Goal: Task Accomplishment & Management: Use online tool/utility

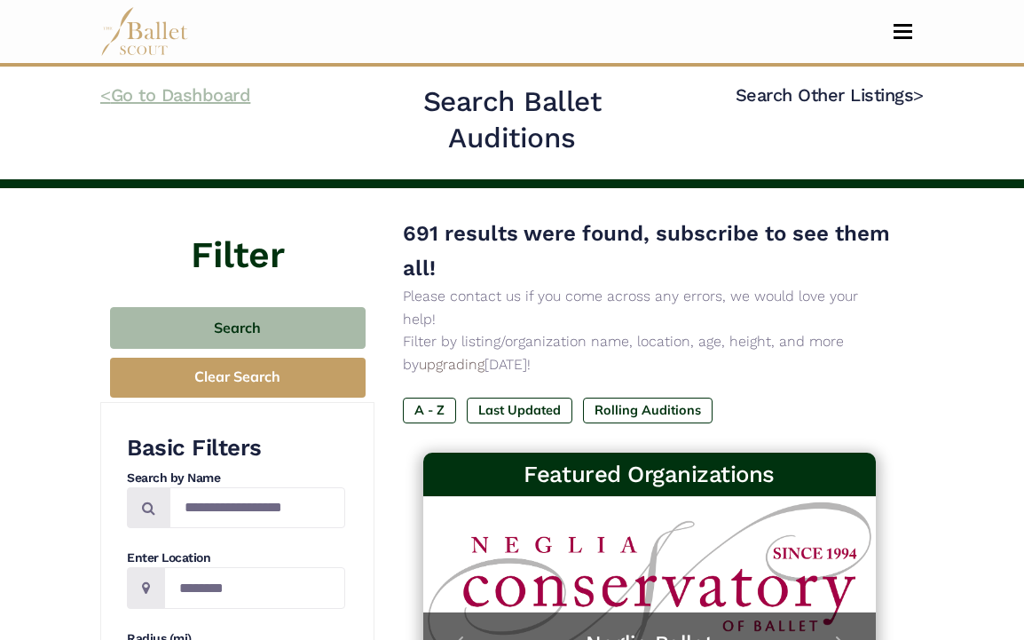
click at [210, 94] on link "< Go to Dashboard" at bounding box center [175, 94] width 150 height 21
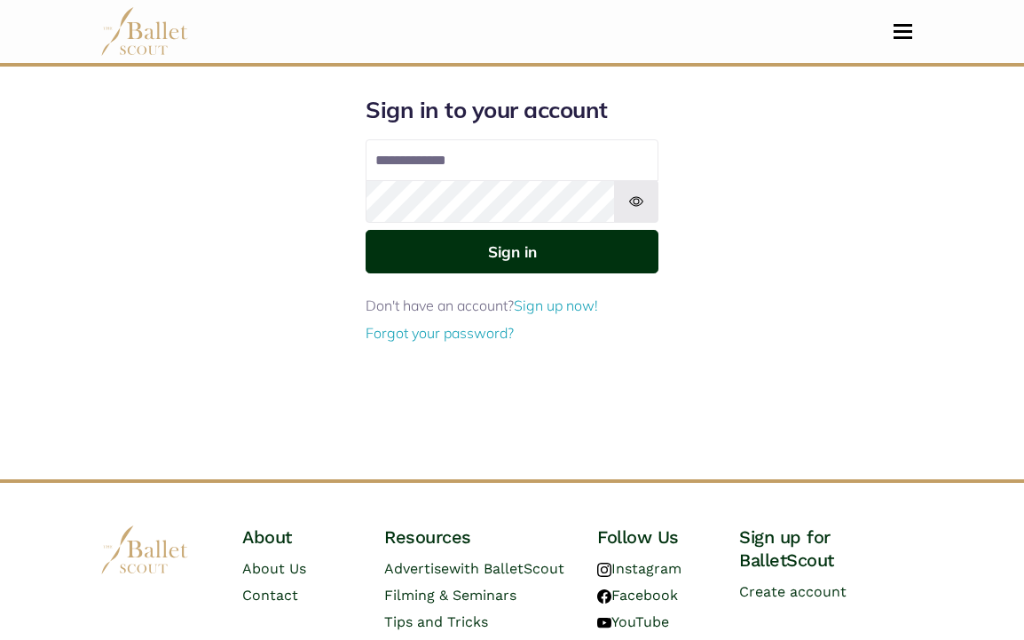
type input "**********"
click at [455, 262] on button "Sign in" at bounding box center [512, 251] width 293 height 43
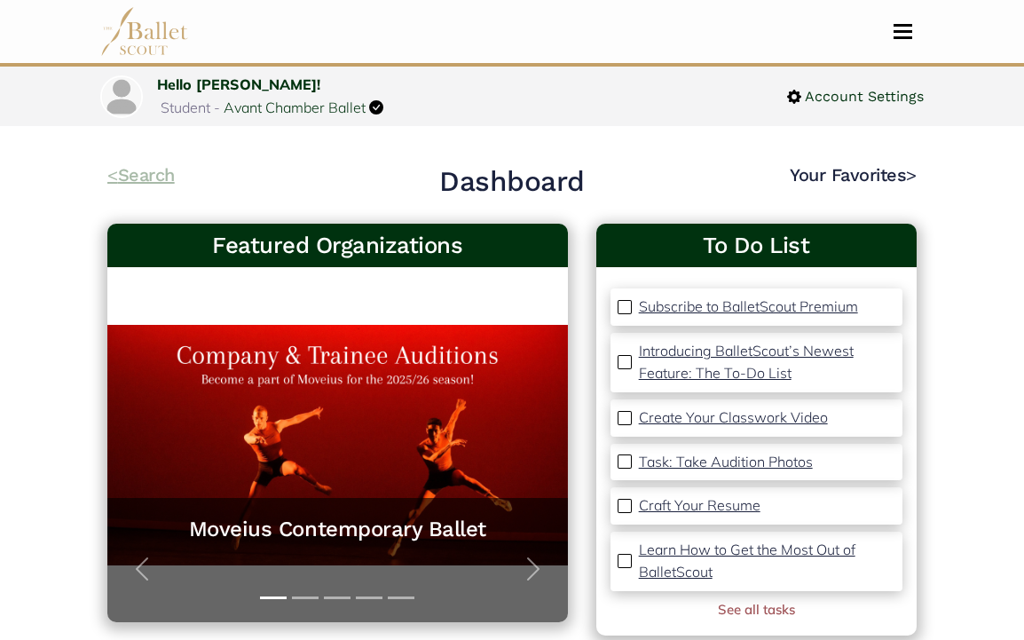
click at [155, 171] on link "< Search" at bounding box center [140, 174] width 67 height 21
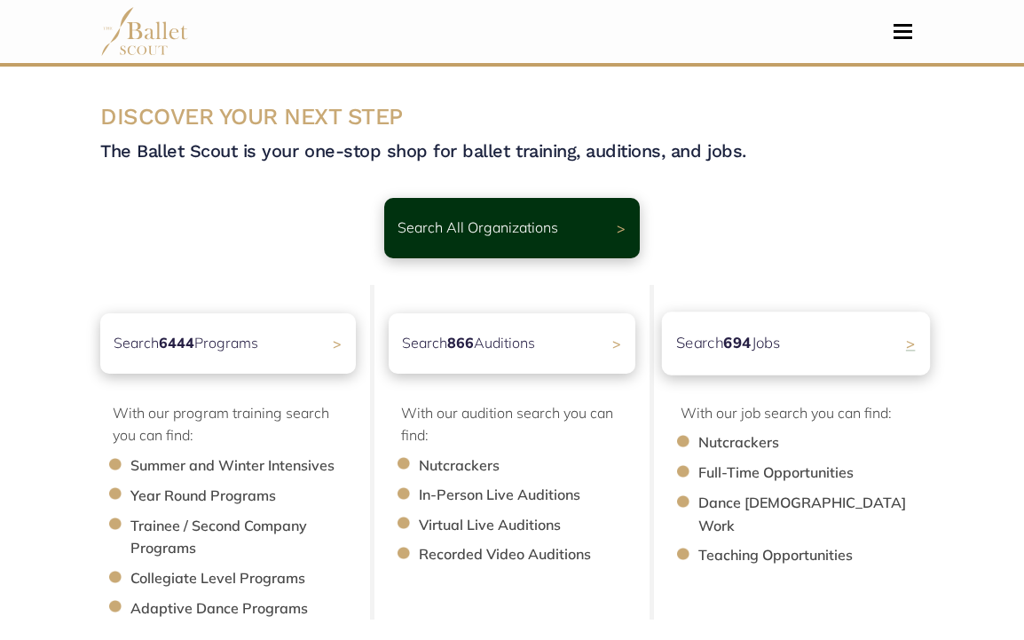
click at [803, 338] on div "Search 694 Jobs >" at bounding box center [796, 343] width 268 height 63
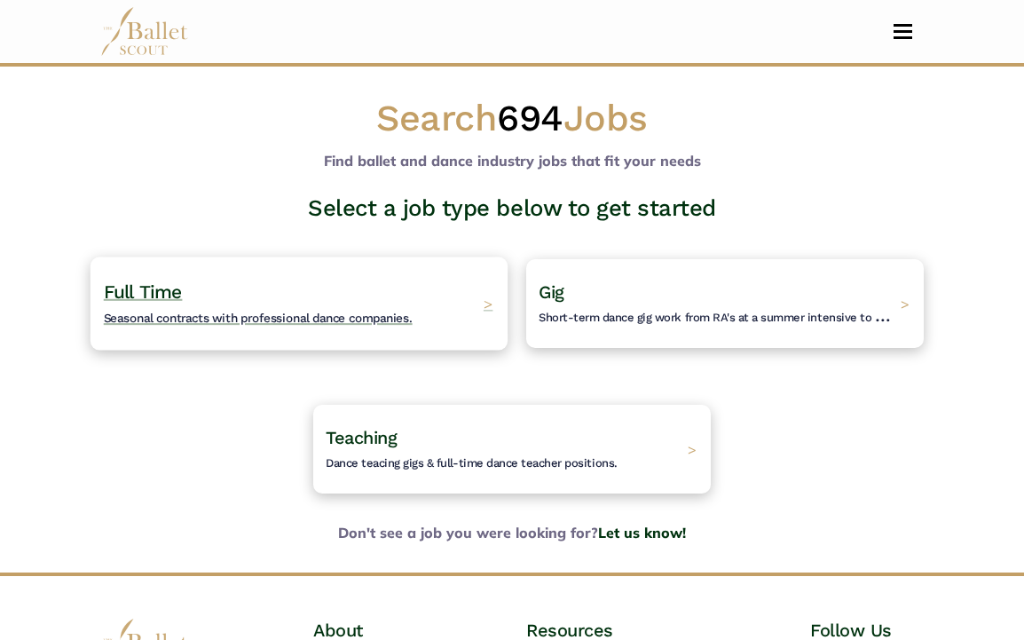
click at [379, 310] on h4 "Full Time Seasonal contracts with professional dance companies." at bounding box center [258, 303] width 309 height 49
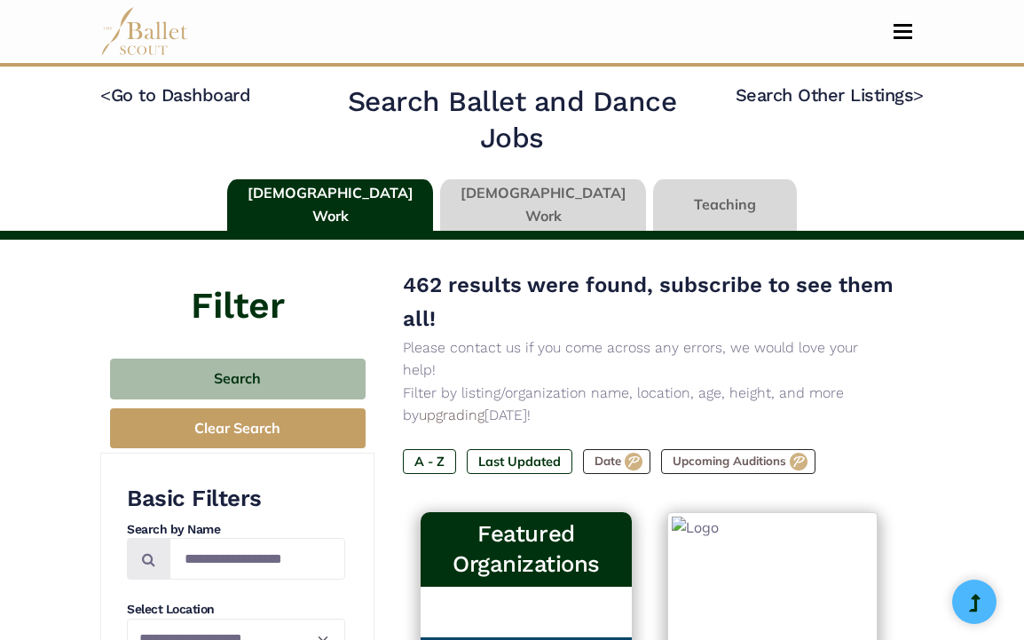
type input "******"
type input "*****"
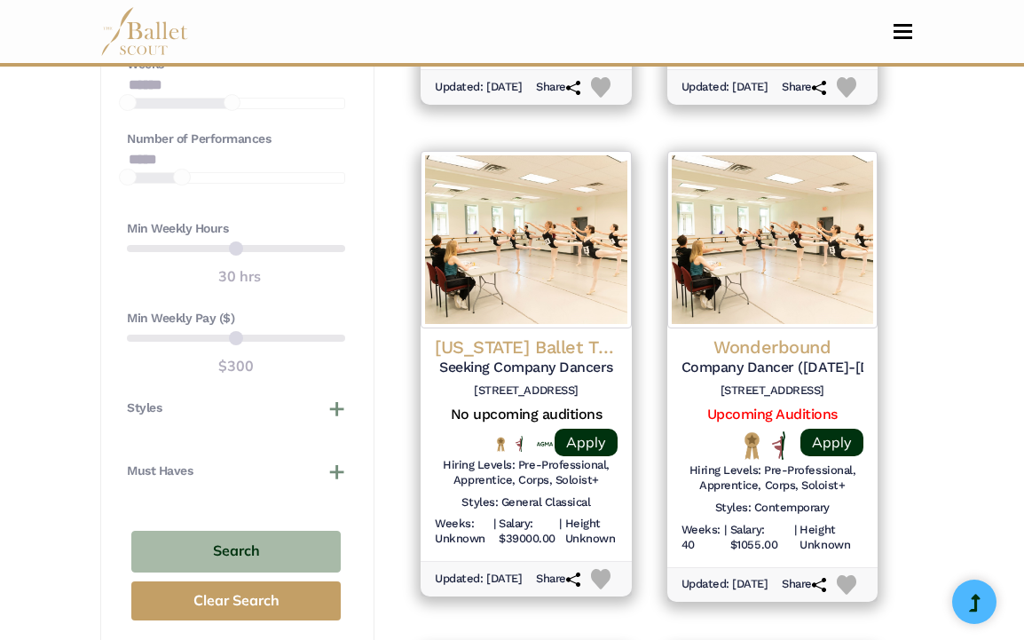
scroll to position [1350, 0]
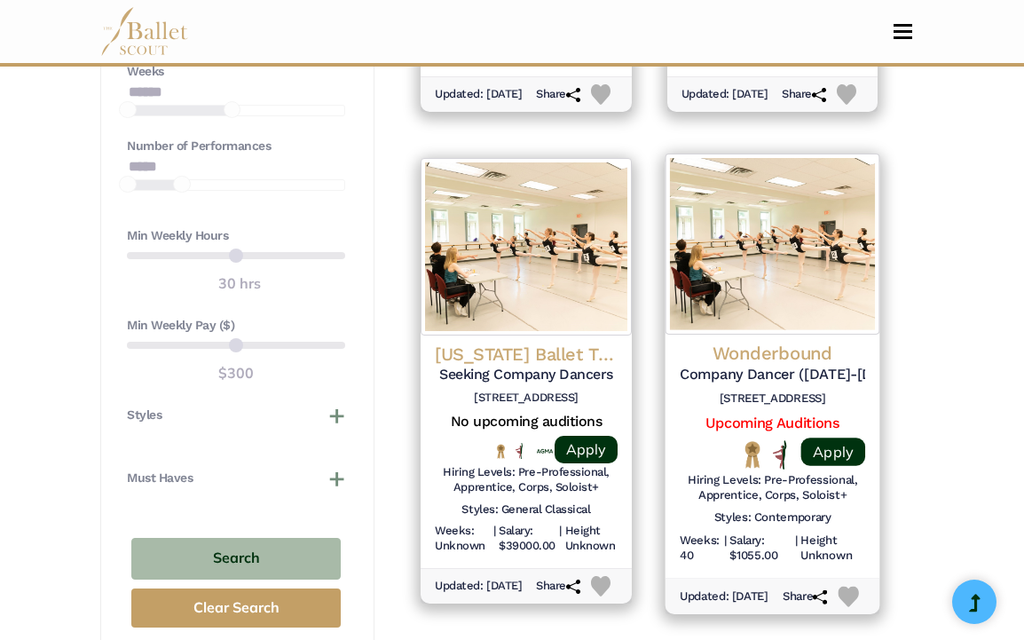
click at [778, 352] on h4 "Wonderbound" at bounding box center [773, 354] width 186 height 24
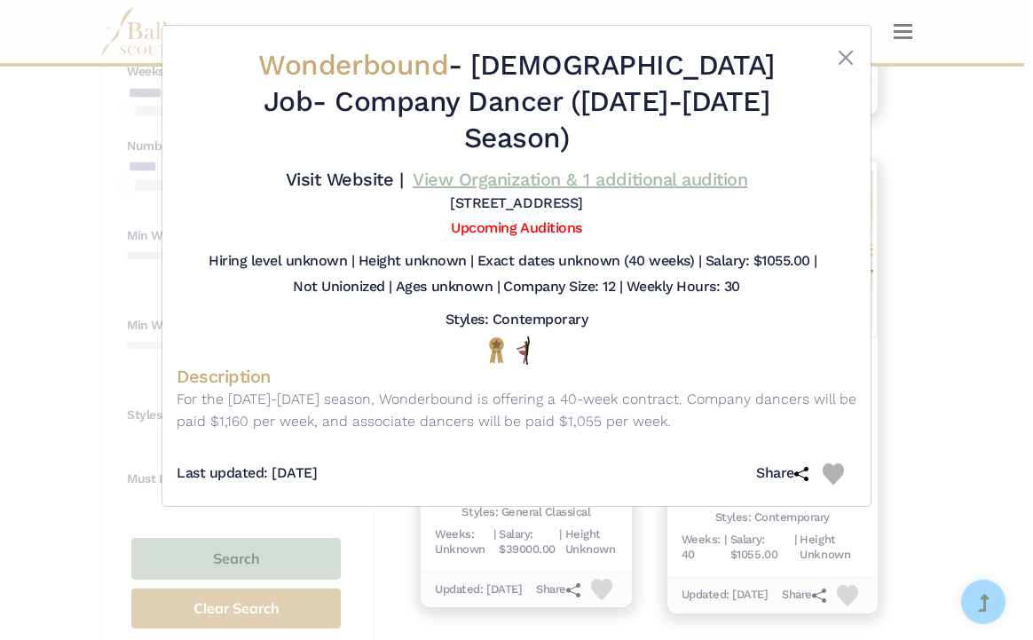
click at [541, 169] on link "View Organization & 1 additional audition" at bounding box center [580, 179] width 335 height 21
click at [841, 53] on button "Close" at bounding box center [845, 57] width 21 height 21
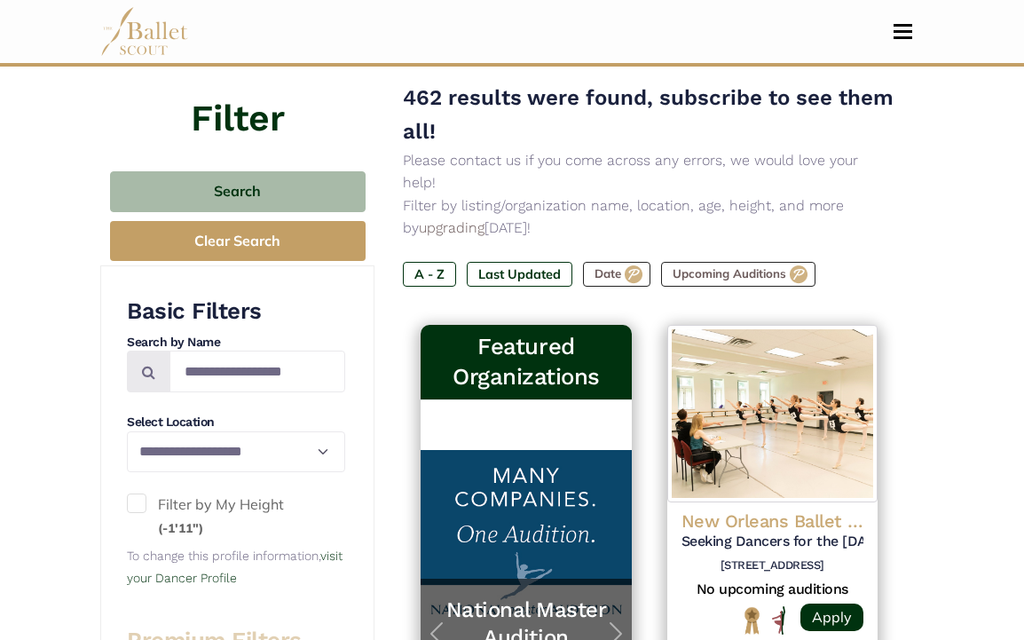
scroll to position [178, 0]
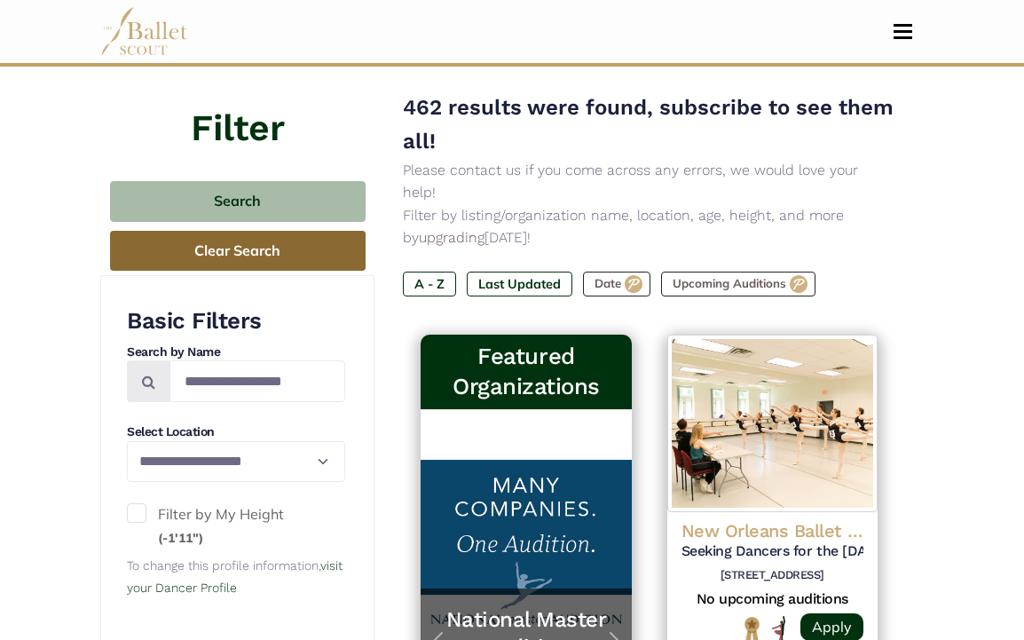
click at [283, 254] on button "Clear Search" at bounding box center [238, 251] width 256 height 40
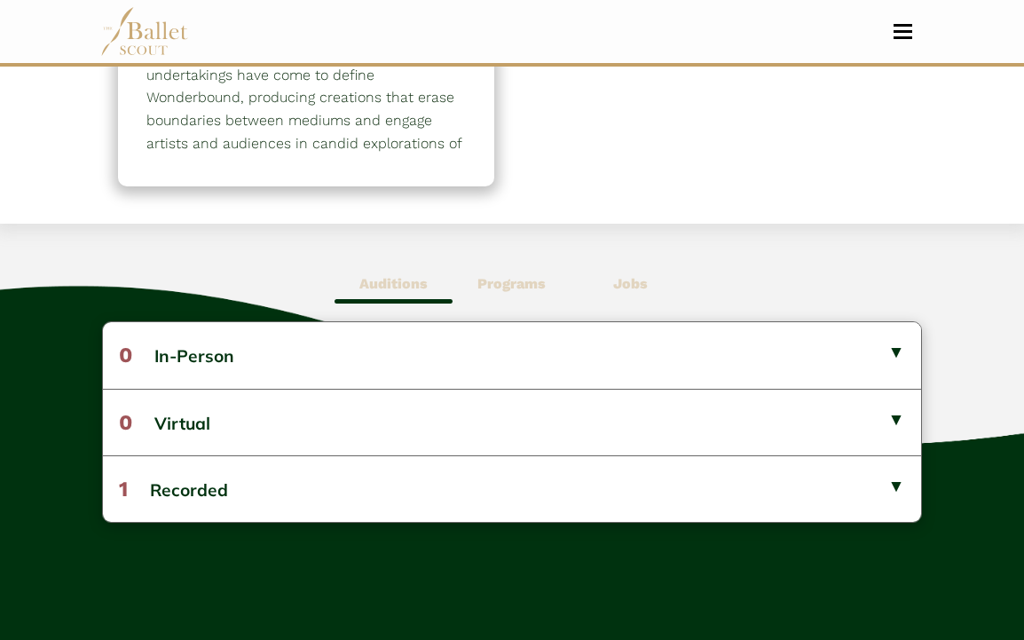
scroll to position [343, 0]
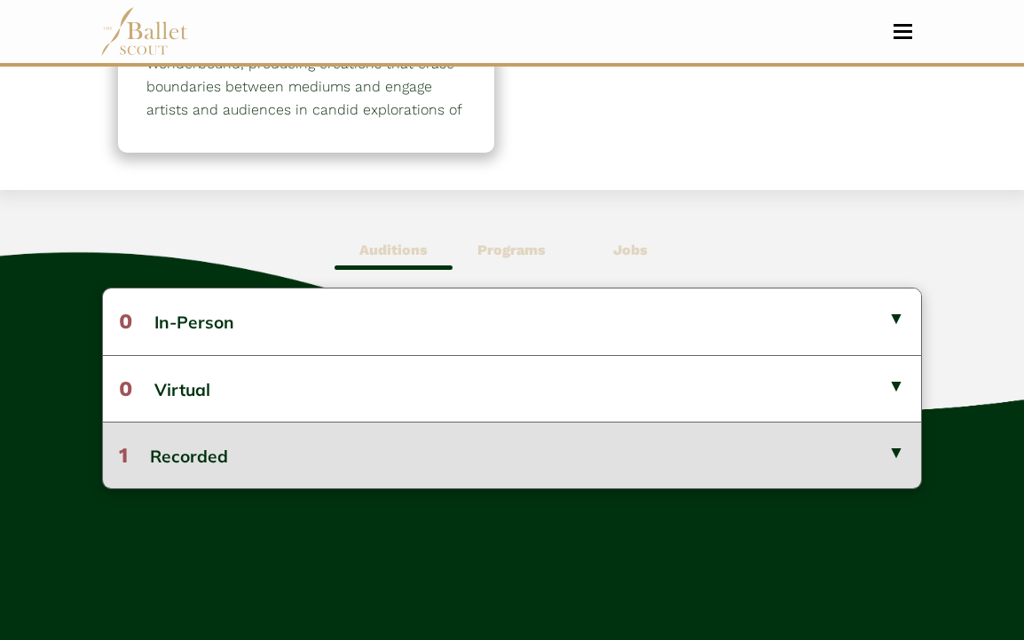
click at [517, 437] on button "1 Recorded" at bounding box center [511, 455] width 817 height 67
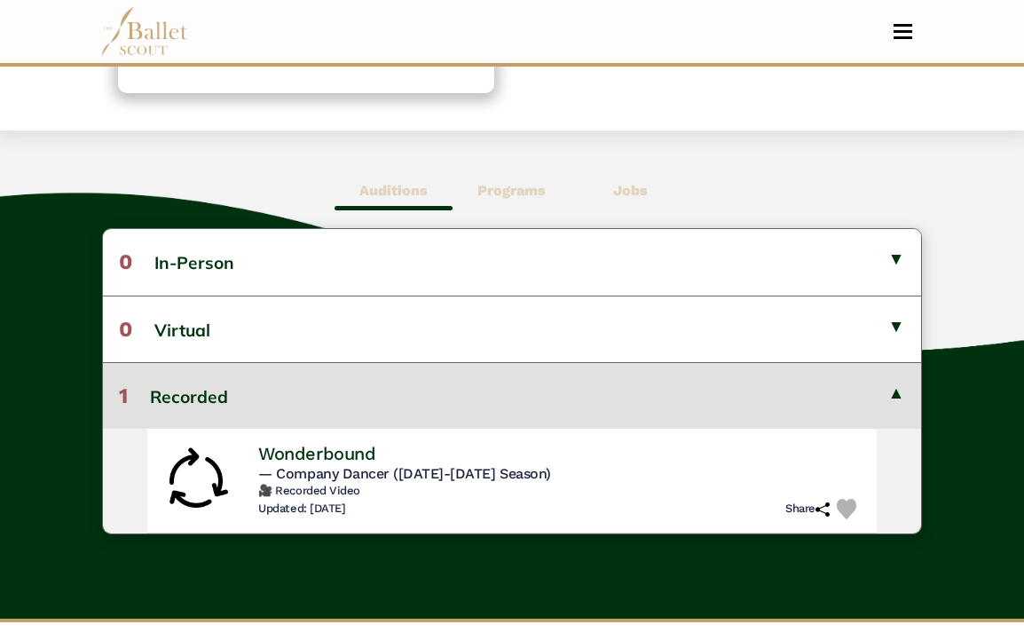
scroll to position [411, 0]
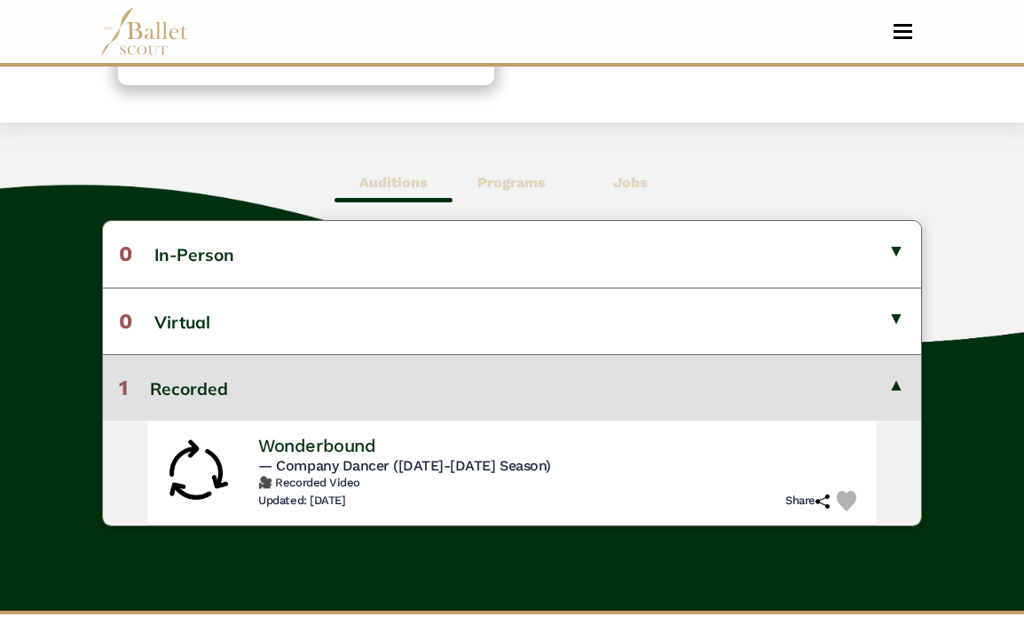
click at [429, 384] on button "1 Recorded" at bounding box center [511, 387] width 817 height 67
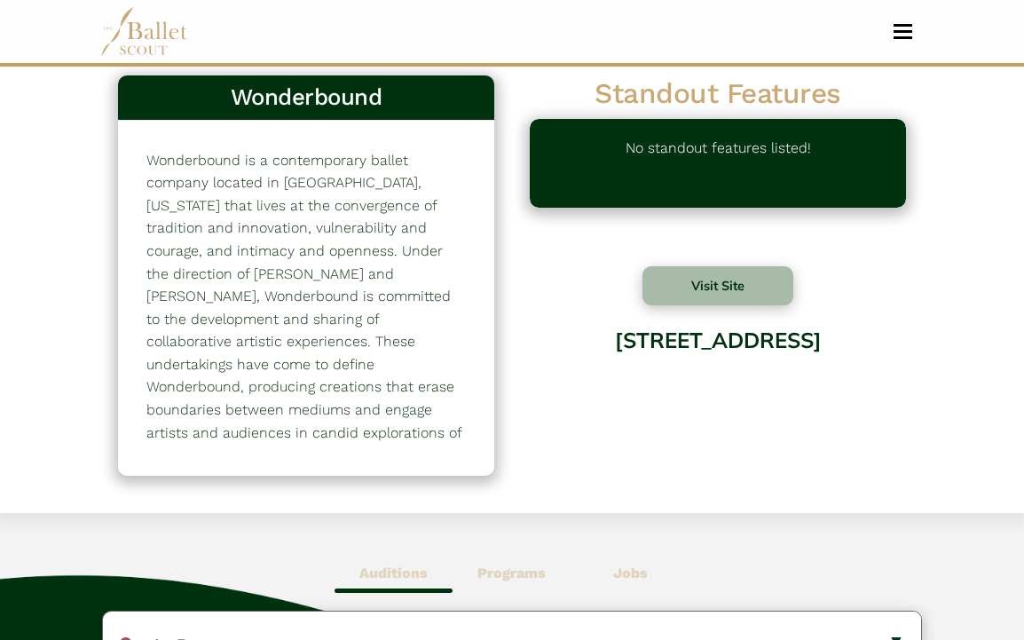
scroll to position [0, 0]
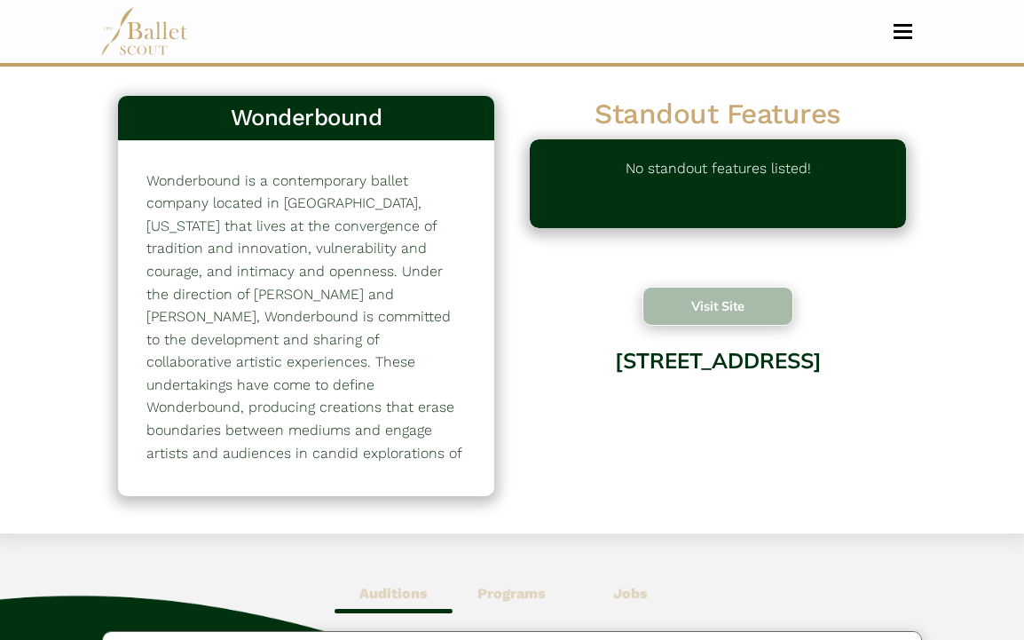
click at [678, 299] on button "Visit Site" at bounding box center [718, 306] width 151 height 39
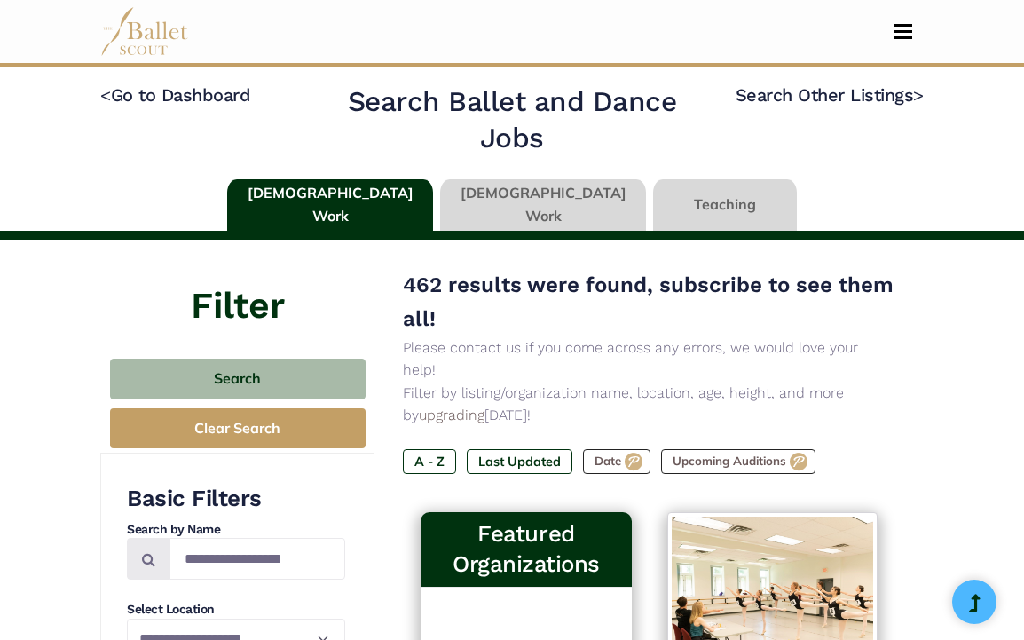
click at [512, 204] on link at bounding box center [543, 204] width 206 height 51
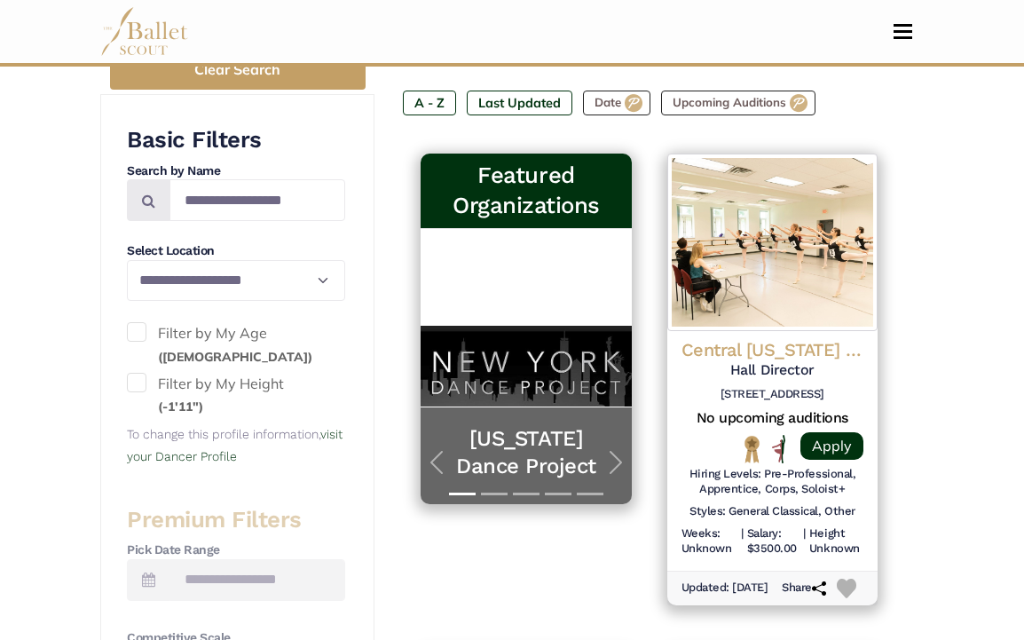
scroll to position [361, 0]
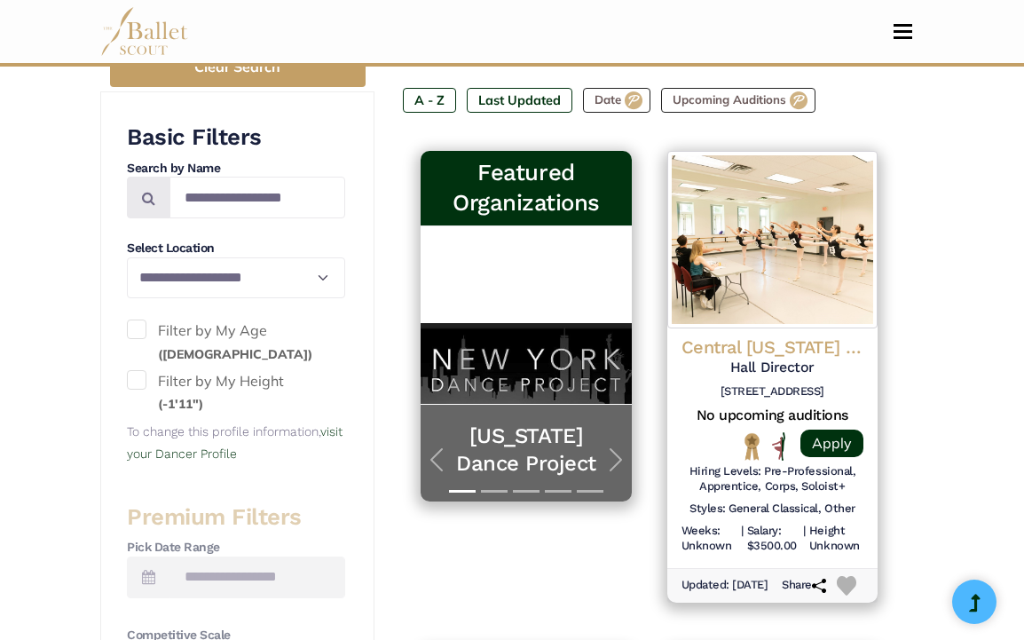
click at [138, 326] on span at bounding box center [137, 330] width 20 height 20
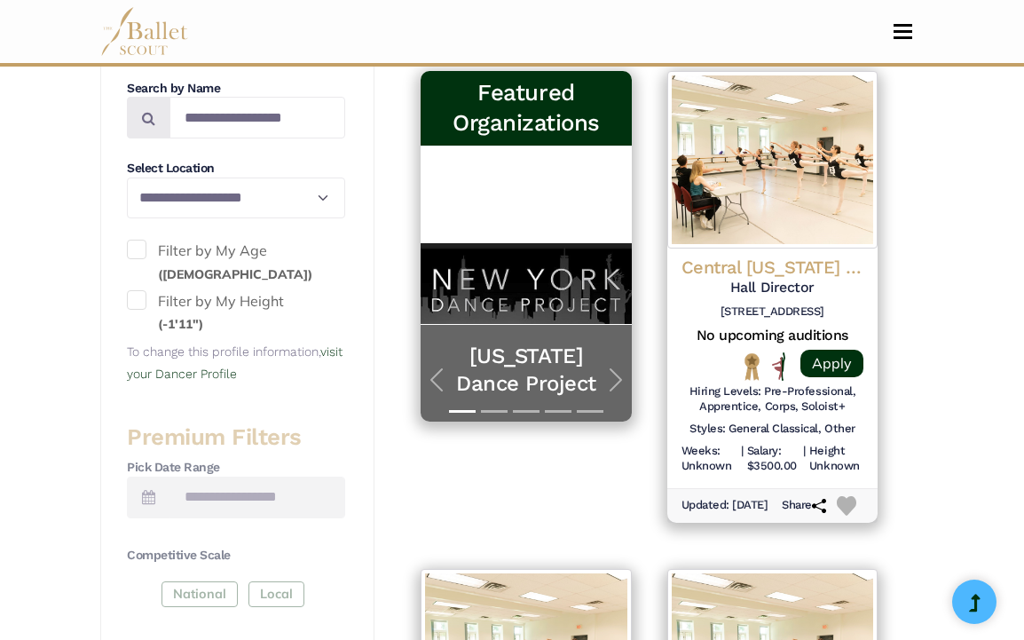
scroll to position [405, 0]
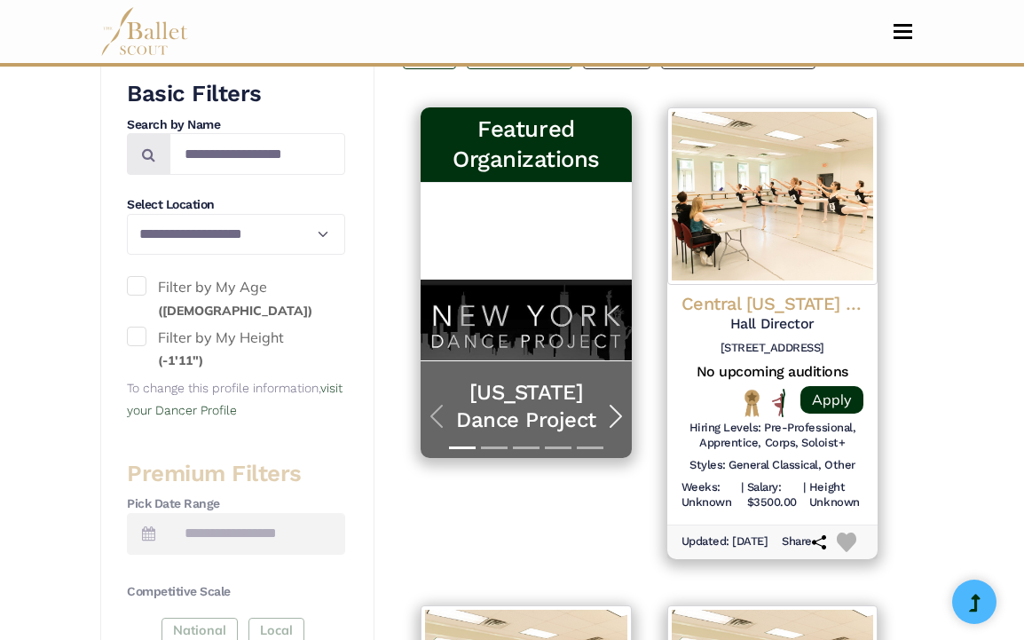
click at [619, 402] on span "button" at bounding box center [616, 416] width 28 height 28
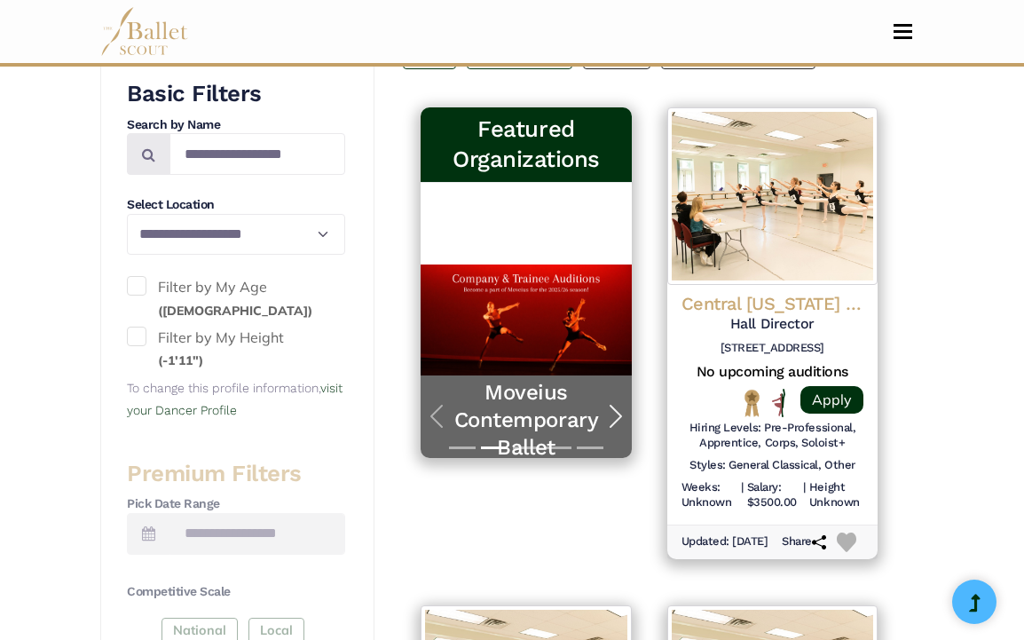
click at [619, 402] on span "button" at bounding box center [616, 416] width 28 height 28
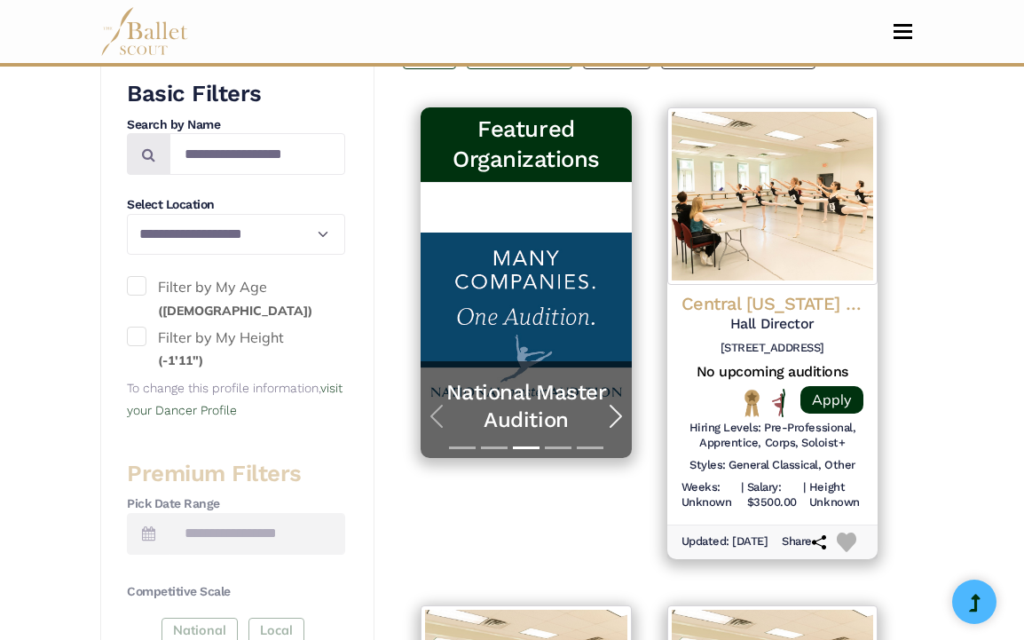
click at [614, 402] on span "button" at bounding box center [616, 416] width 28 height 28
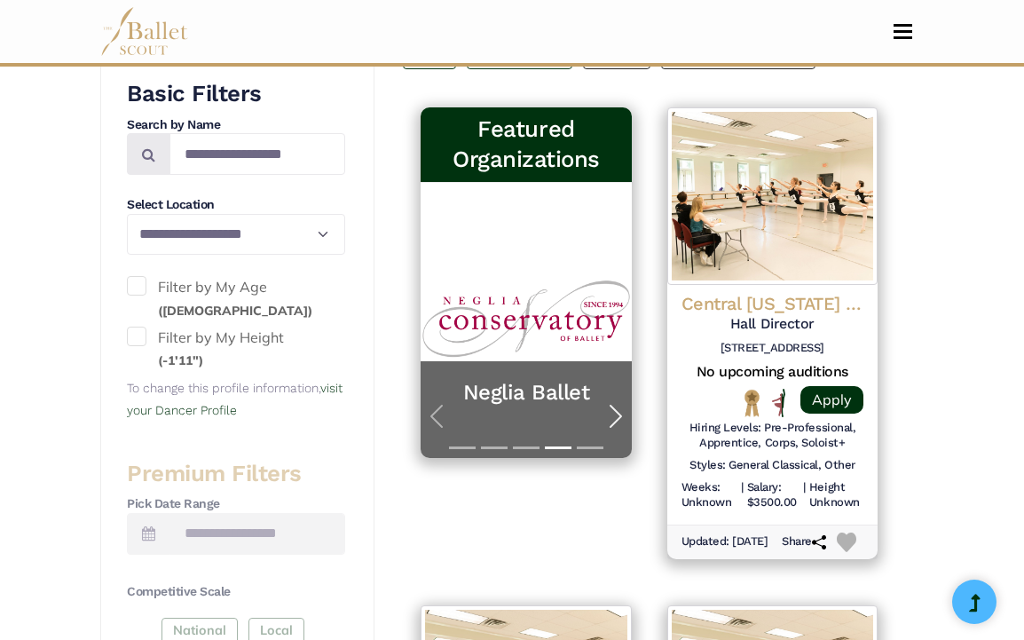
click at [614, 402] on span "button" at bounding box center [616, 416] width 28 height 28
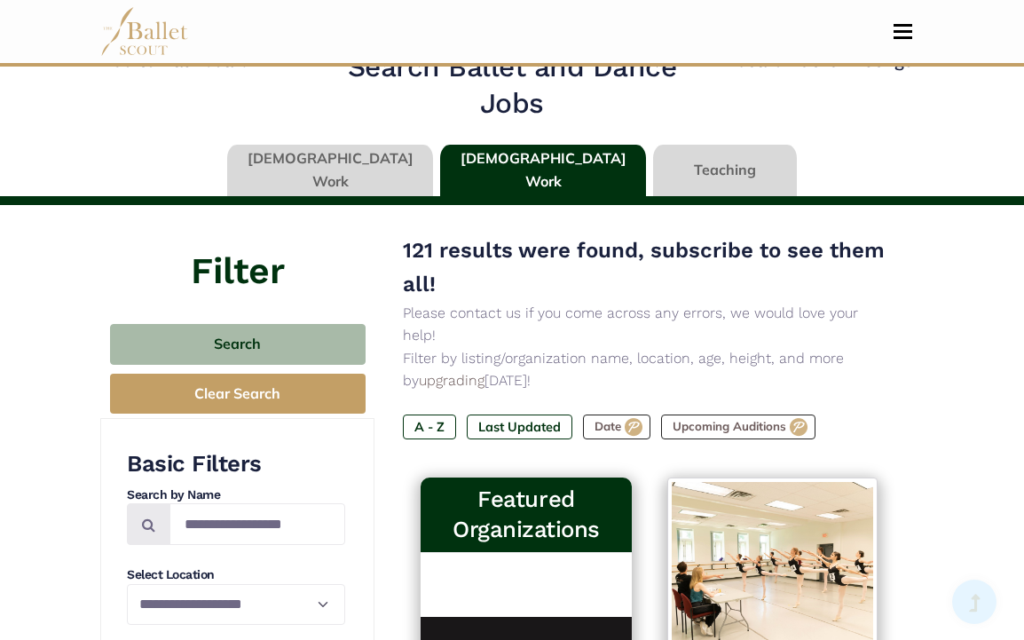
scroll to position [0, 0]
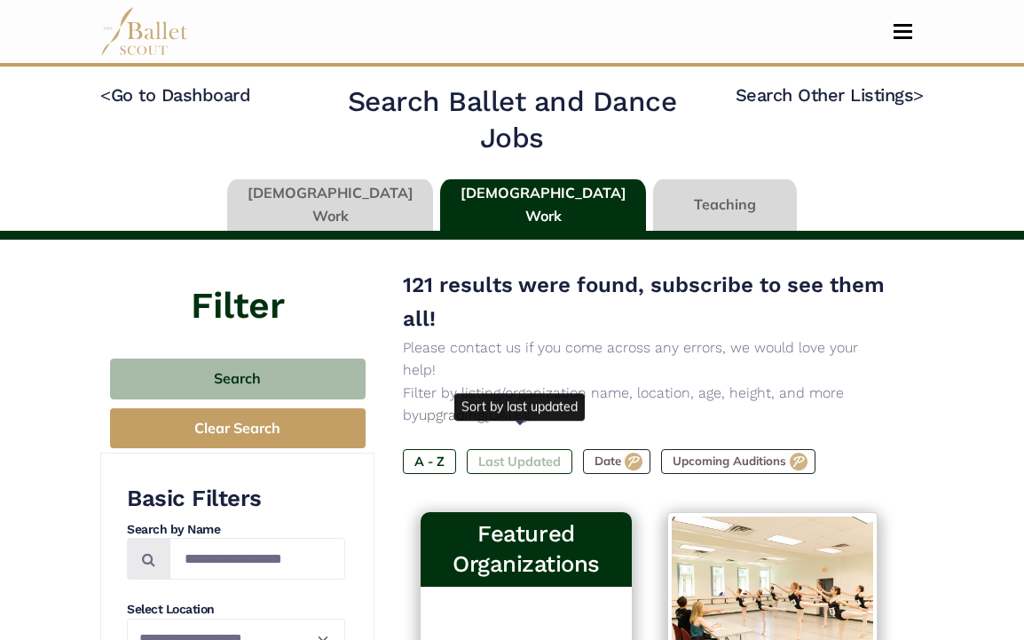
click at [526, 449] on label "Last Updated" at bounding box center [520, 461] width 106 height 25
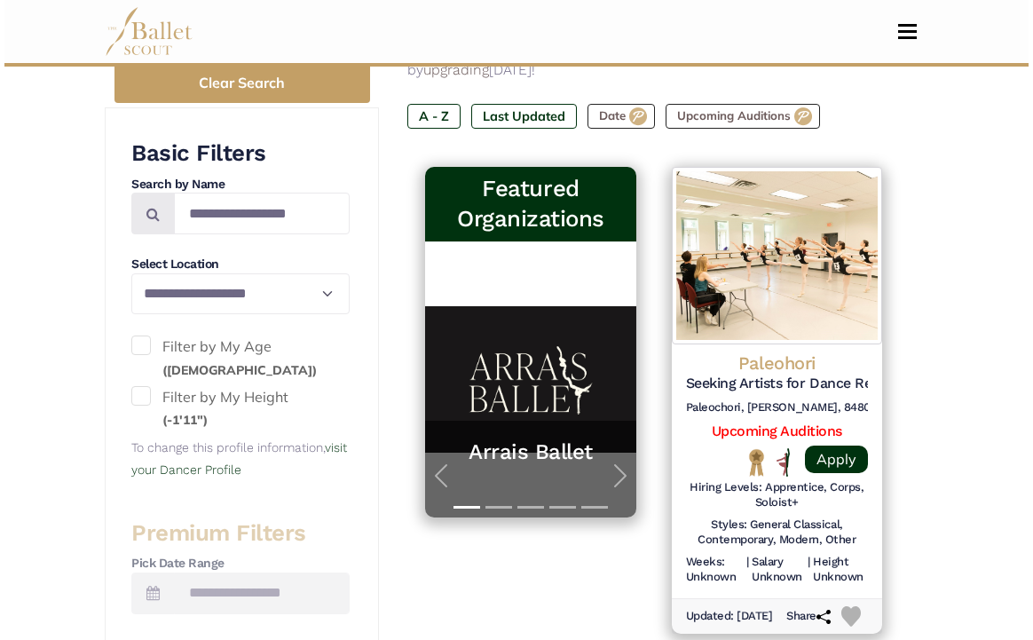
scroll to position [346, 0]
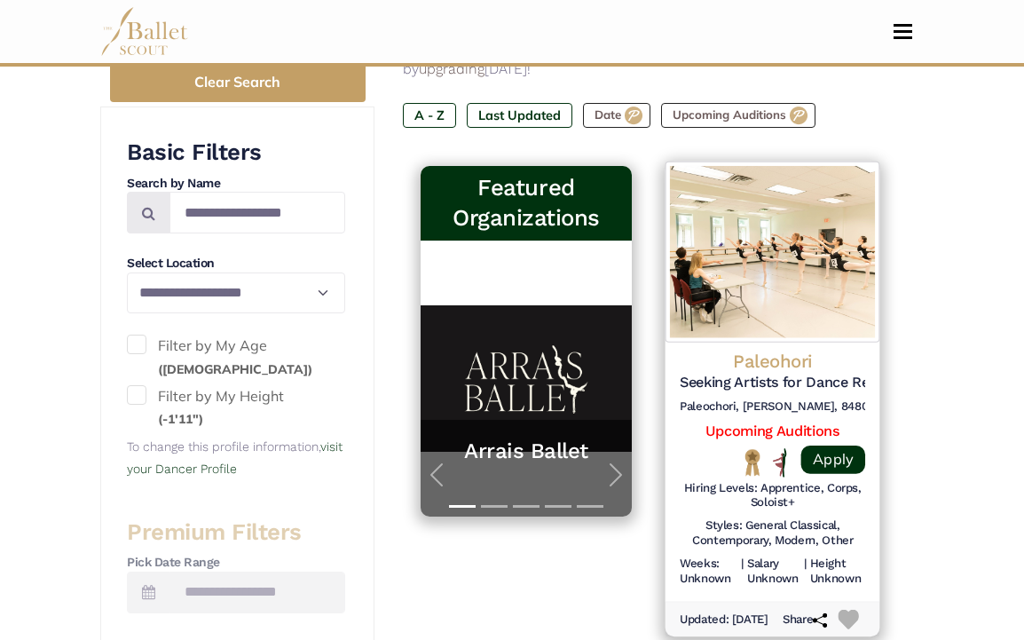
click at [760, 374] on h5 "Seeking Artists for Dance Residency" at bounding box center [773, 383] width 186 height 19
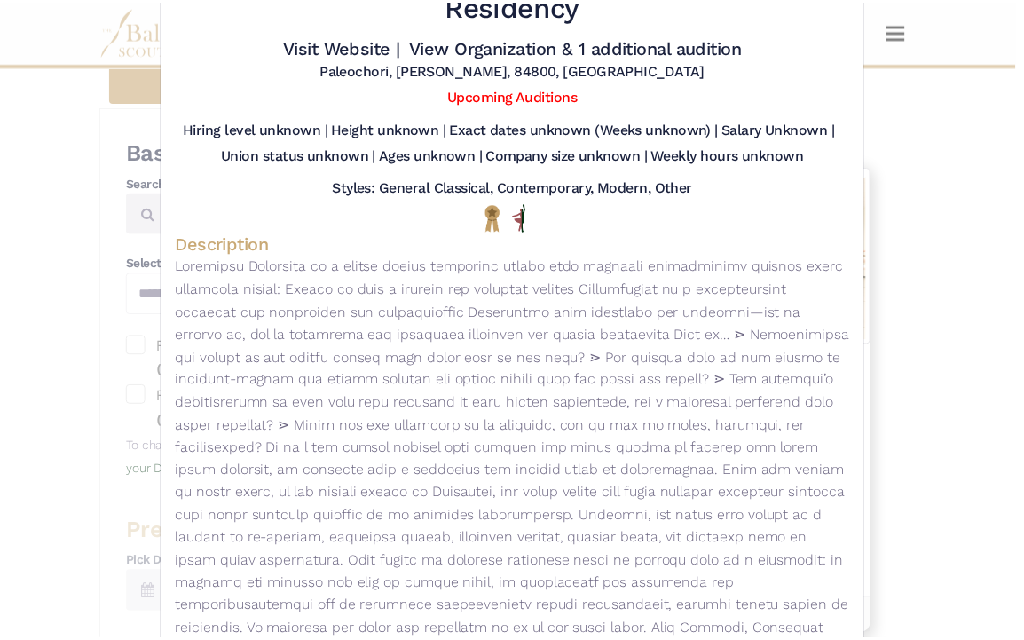
scroll to position [0, 0]
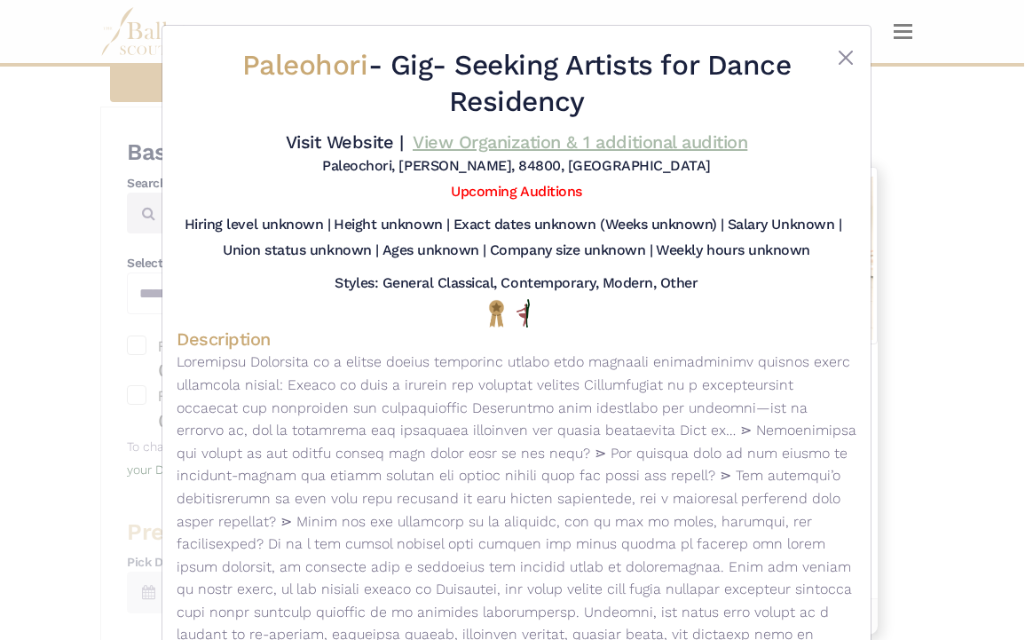
click at [587, 146] on link "View Organization & 1 additional audition" at bounding box center [580, 141] width 335 height 21
click at [838, 57] on button "Close" at bounding box center [845, 57] width 21 height 21
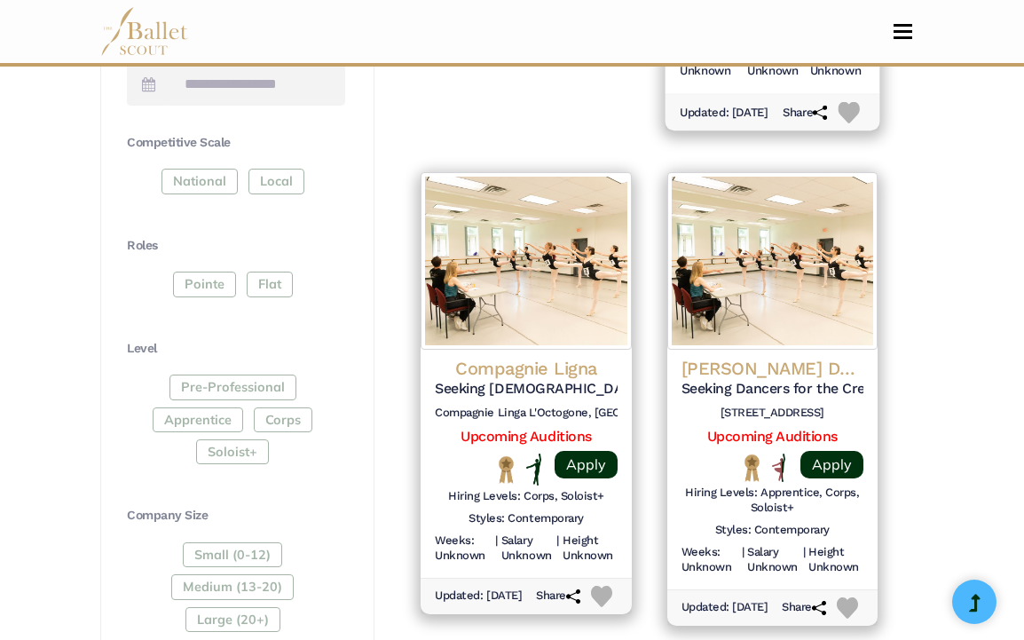
scroll to position [892, 0]
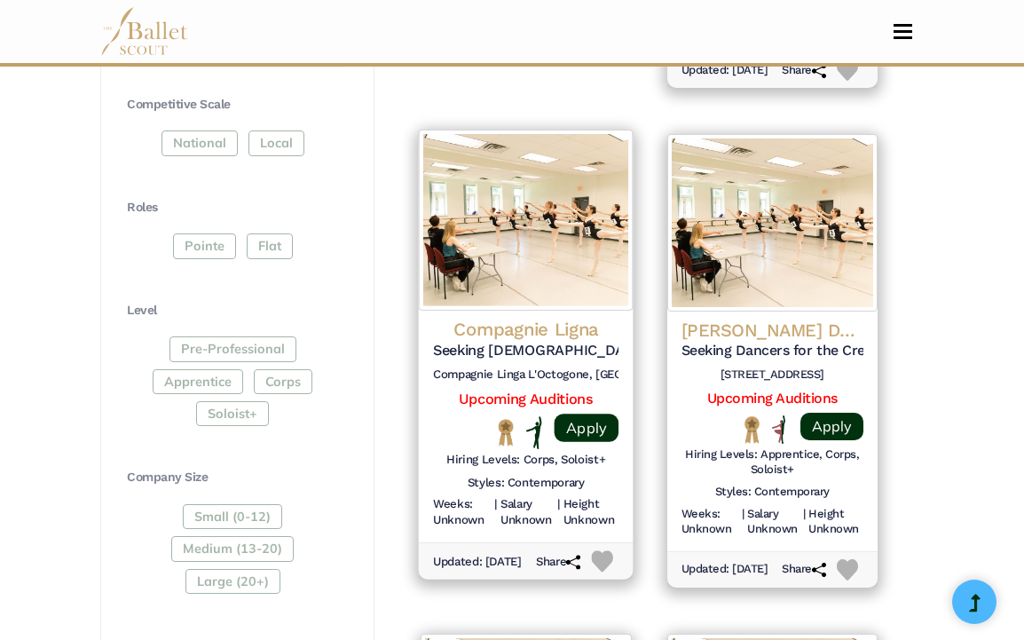
click at [549, 318] on h4 "Compagnie Ligna" at bounding box center [526, 330] width 186 height 24
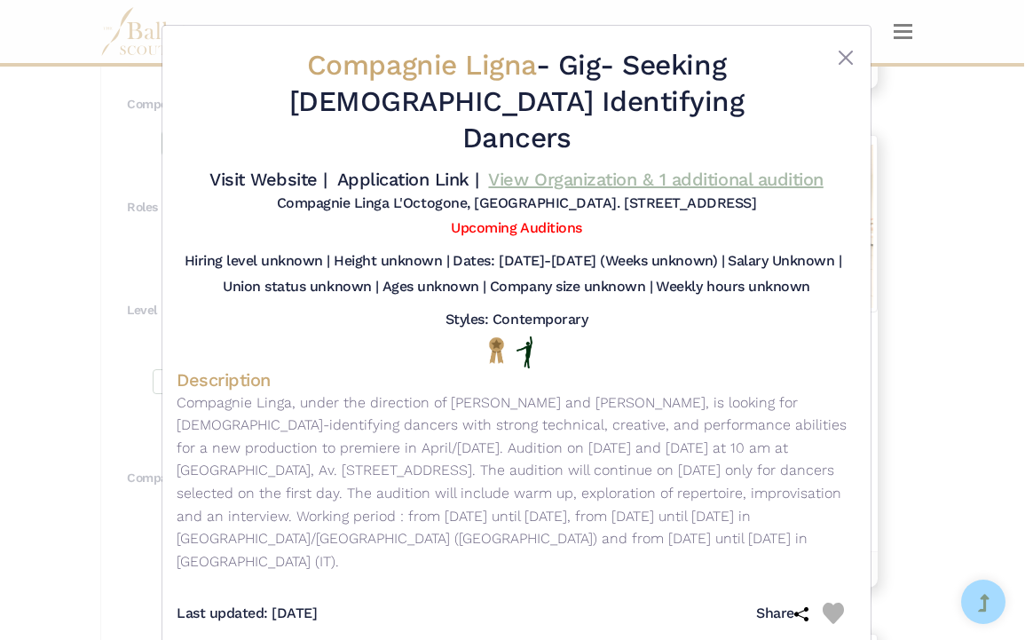
click at [653, 169] on link "View Organization & 1 additional audition" at bounding box center [655, 179] width 335 height 21
click at [836, 56] on button "Close" at bounding box center [845, 57] width 21 height 21
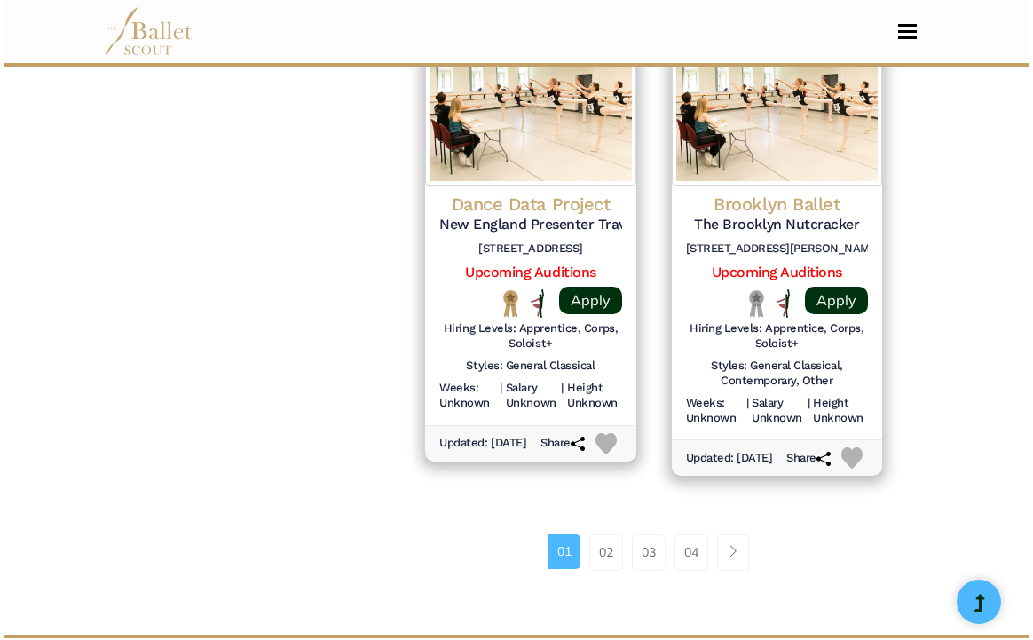
scroll to position [2546, 0]
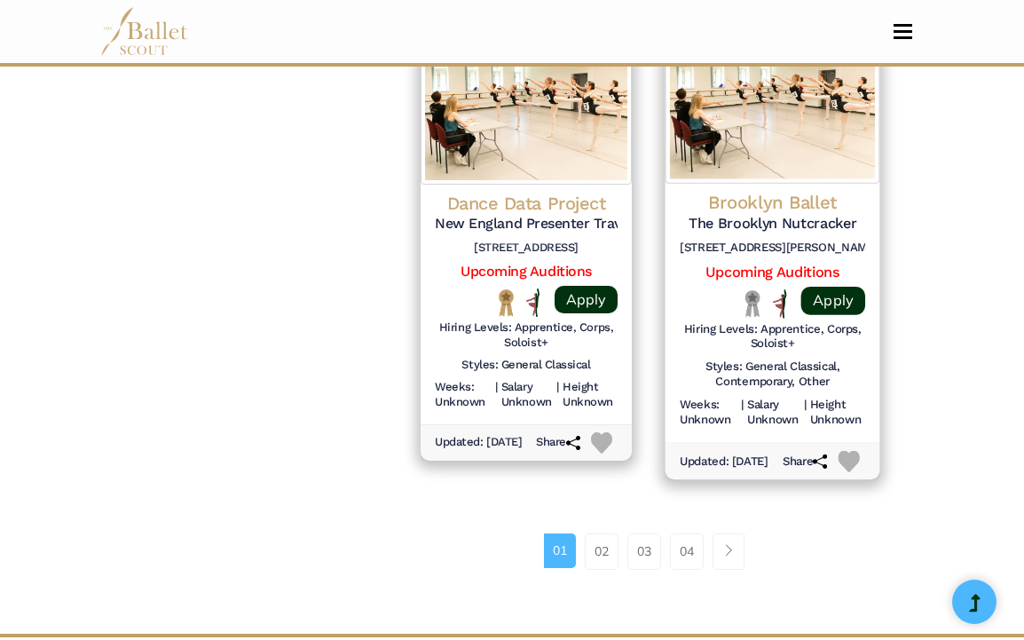
click at [789, 233] on h5 "The Brooklyn Nutcracker" at bounding box center [773, 224] width 186 height 19
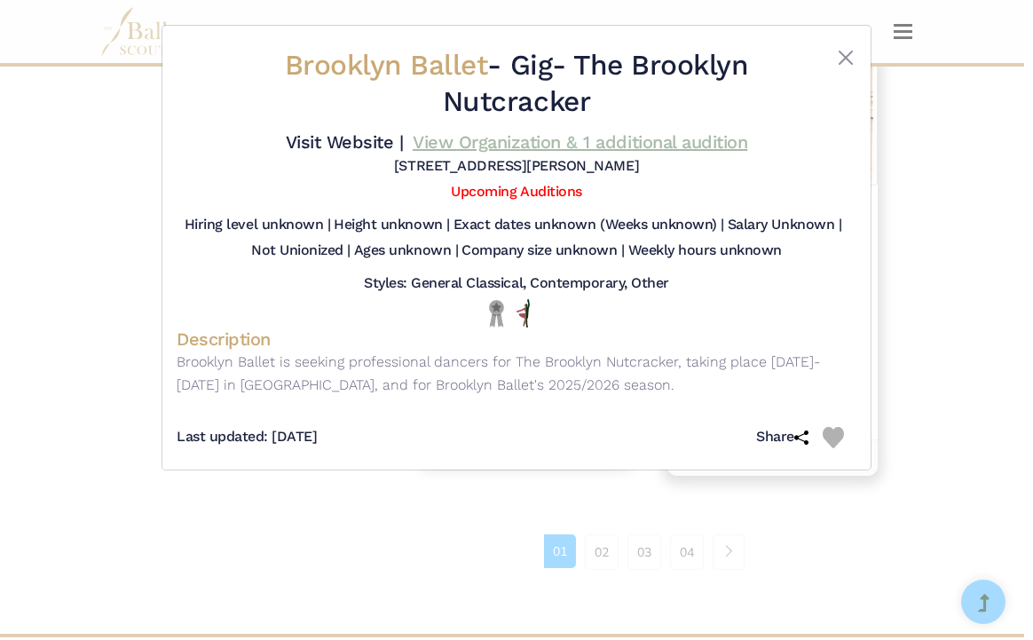
click at [520, 146] on link "View Organization & 1 additional audition" at bounding box center [580, 141] width 335 height 21
click at [840, 63] on button "Close" at bounding box center [845, 57] width 21 height 21
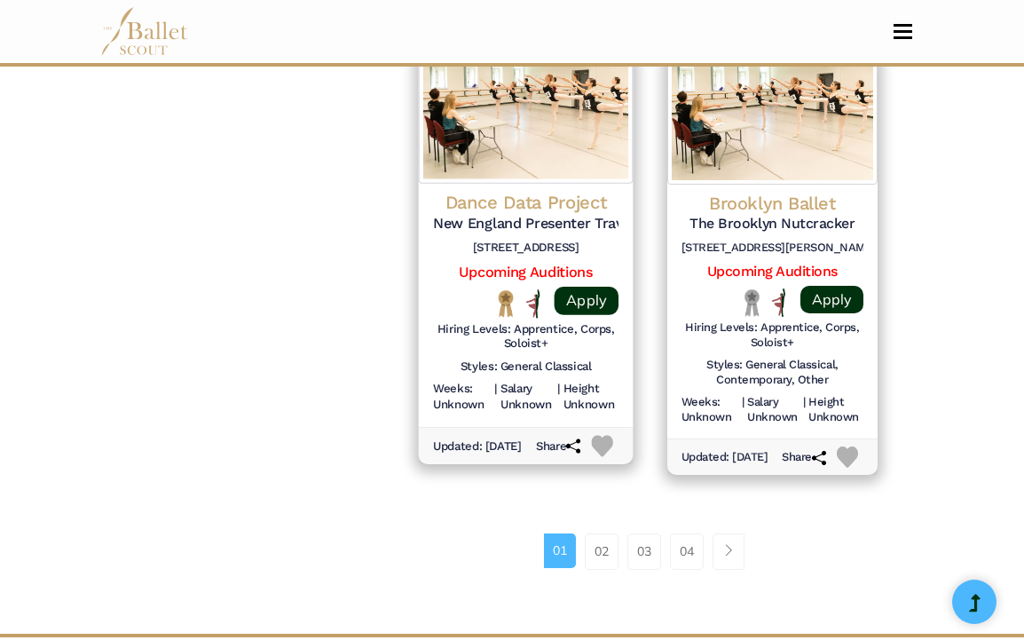
click at [524, 215] on h4 "Dance Data Project" at bounding box center [526, 203] width 186 height 24
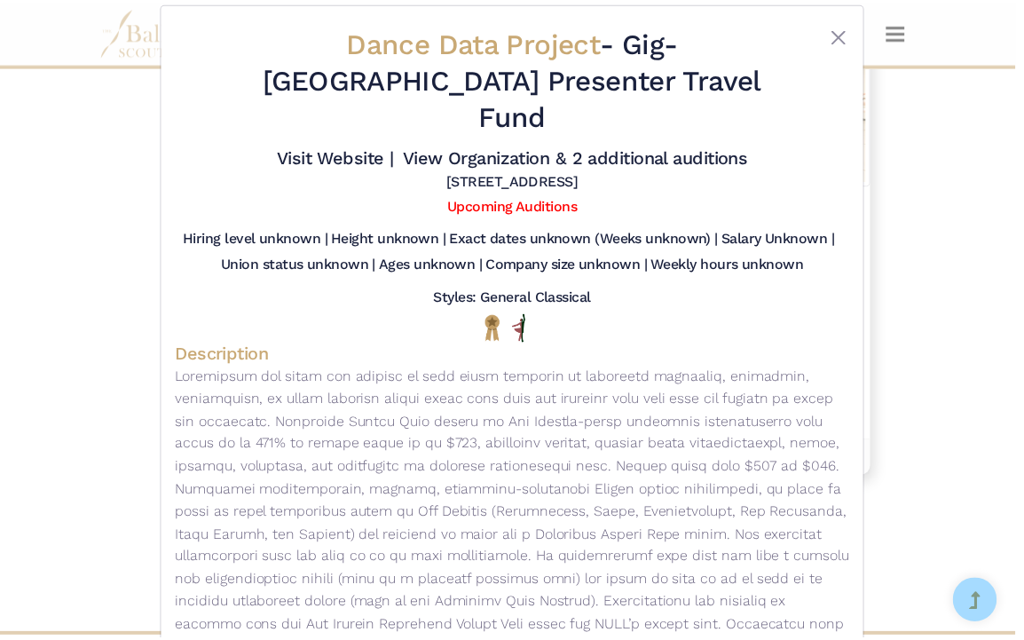
scroll to position [0, 0]
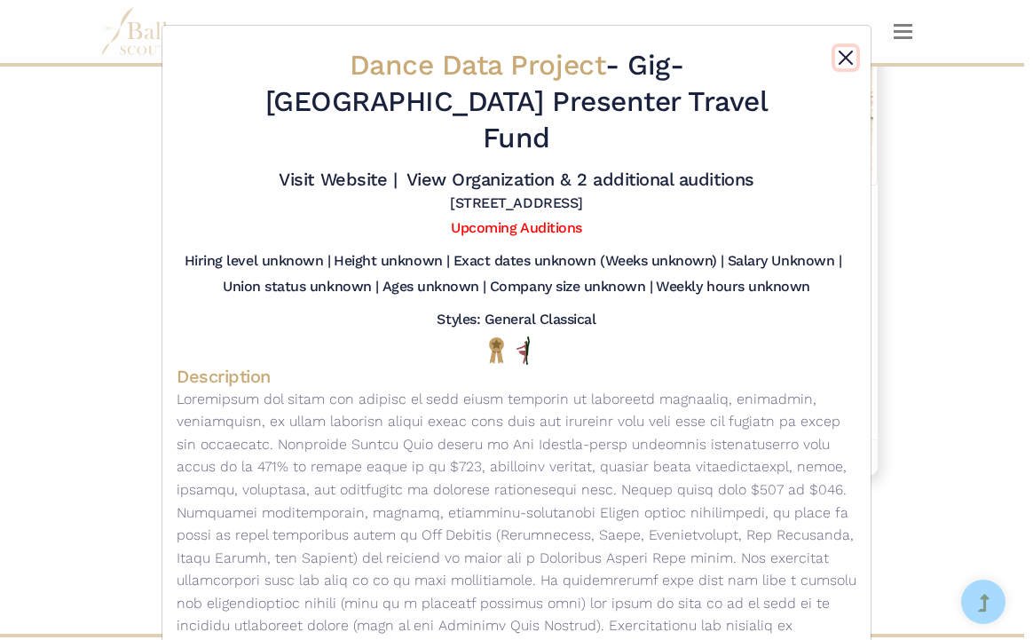
click at [838, 51] on button "Close" at bounding box center [845, 57] width 21 height 21
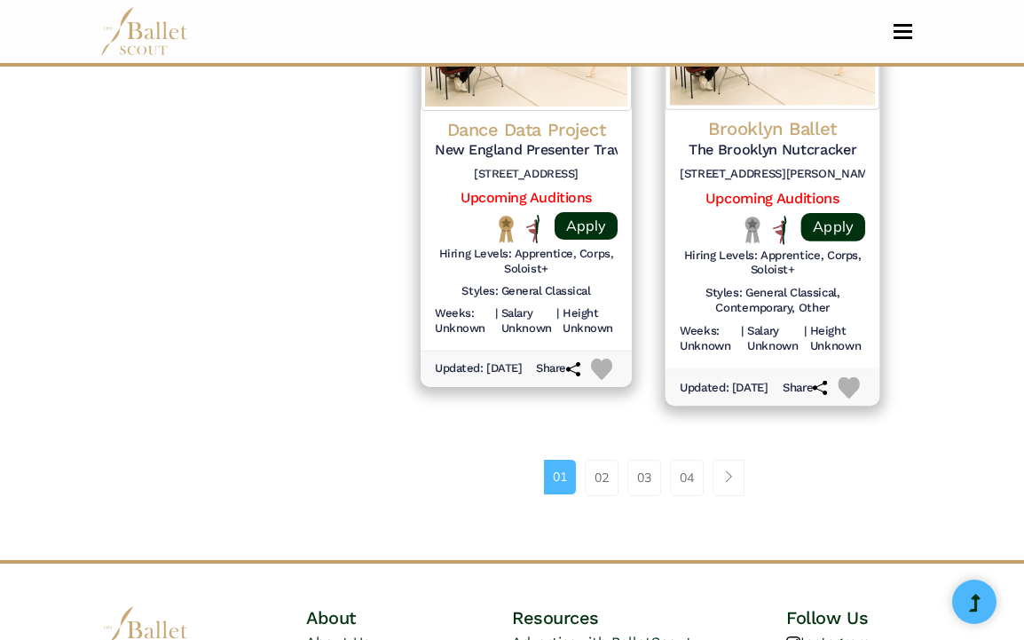
scroll to position [2624, 0]
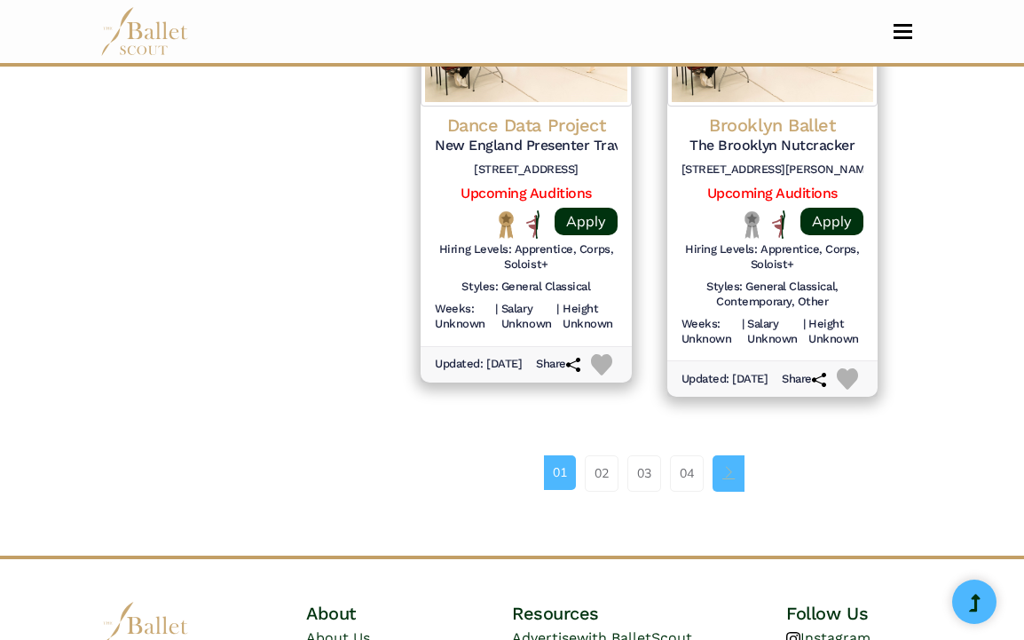
click at [721, 491] on link "Page navigation example" at bounding box center [729, 473] width 32 height 36
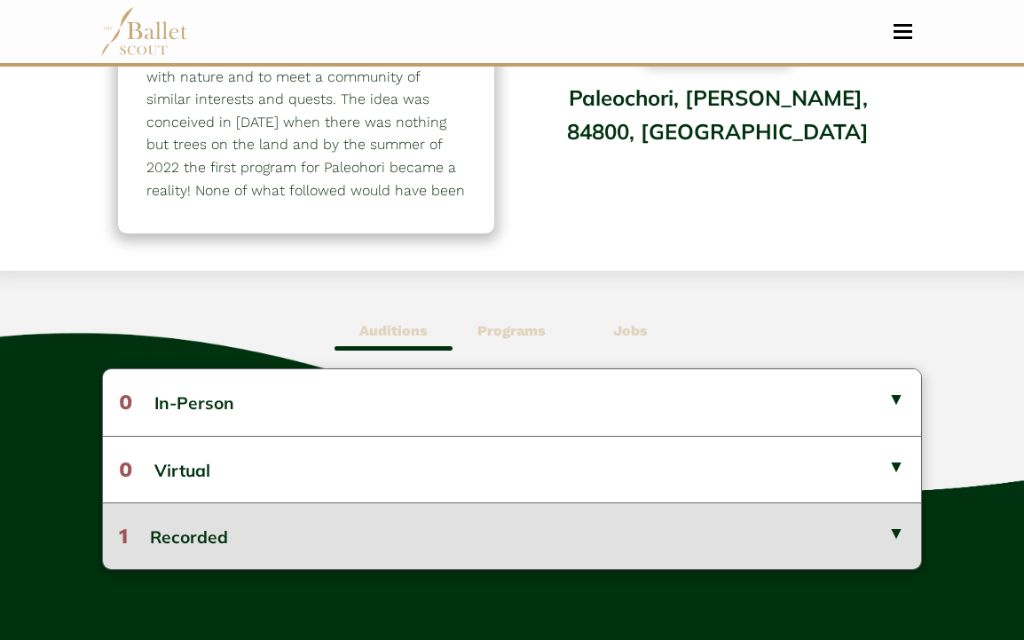
click at [585, 504] on button "1 Recorded" at bounding box center [511, 535] width 817 height 67
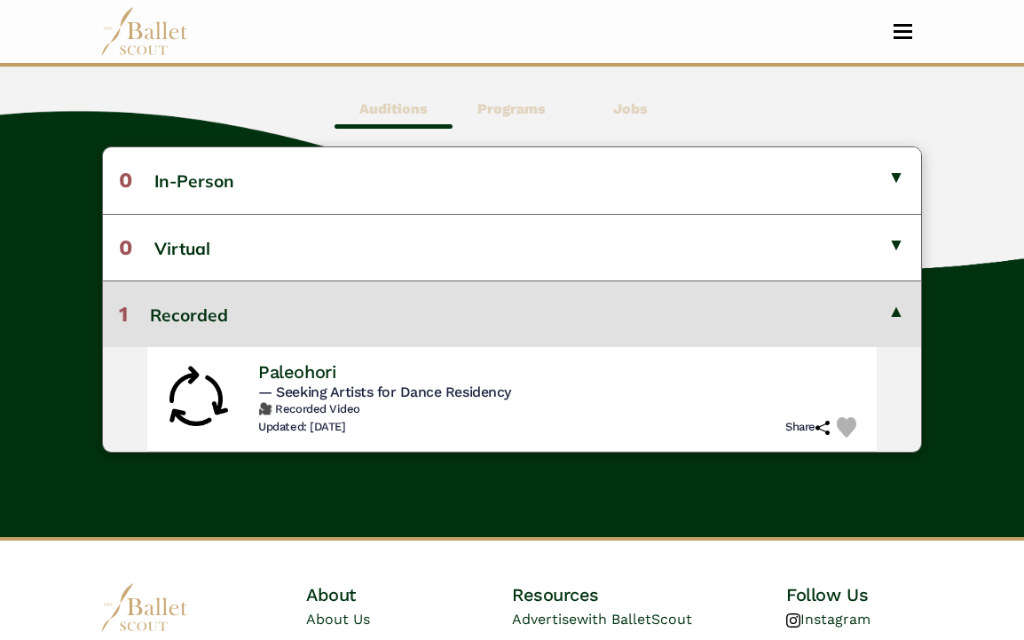
scroll to position [492, 0]
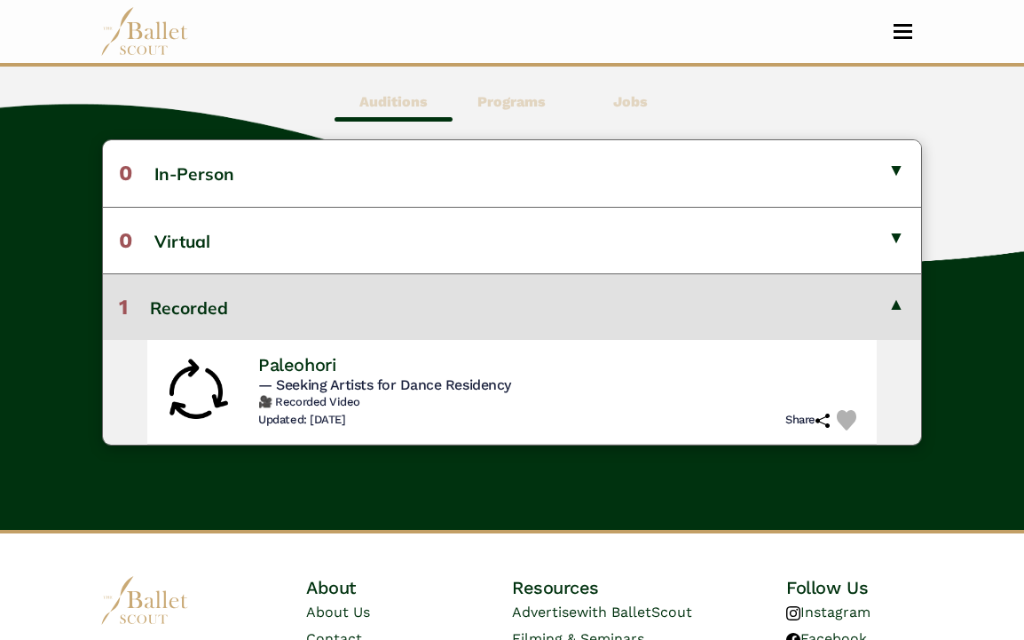
click at [582, 288] on button "1 Recorded" at bounding box center [511, 306] width 817 height 67
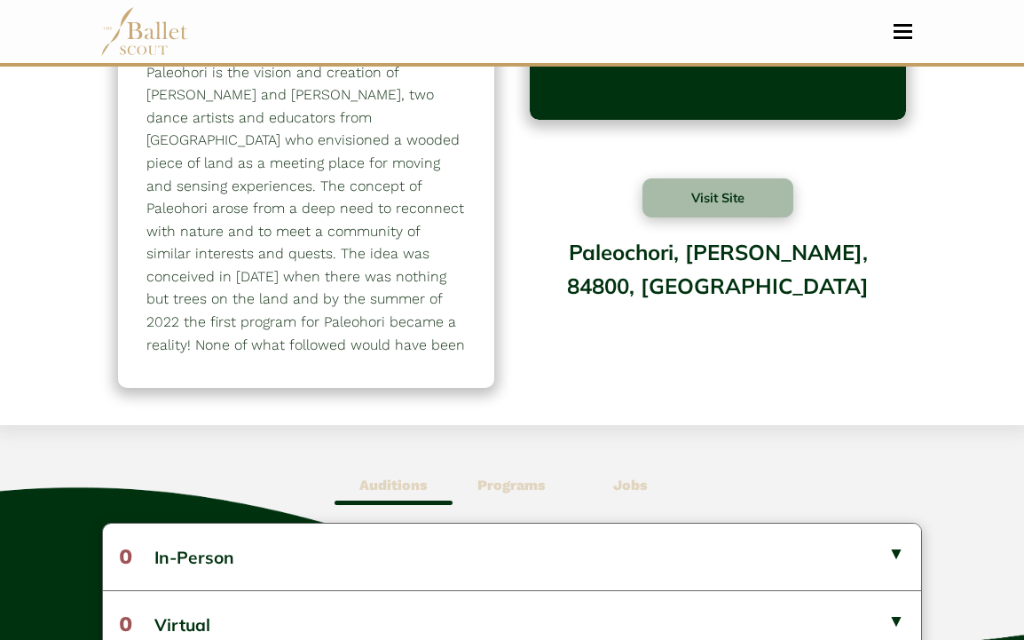
scroll to position [0, 0]
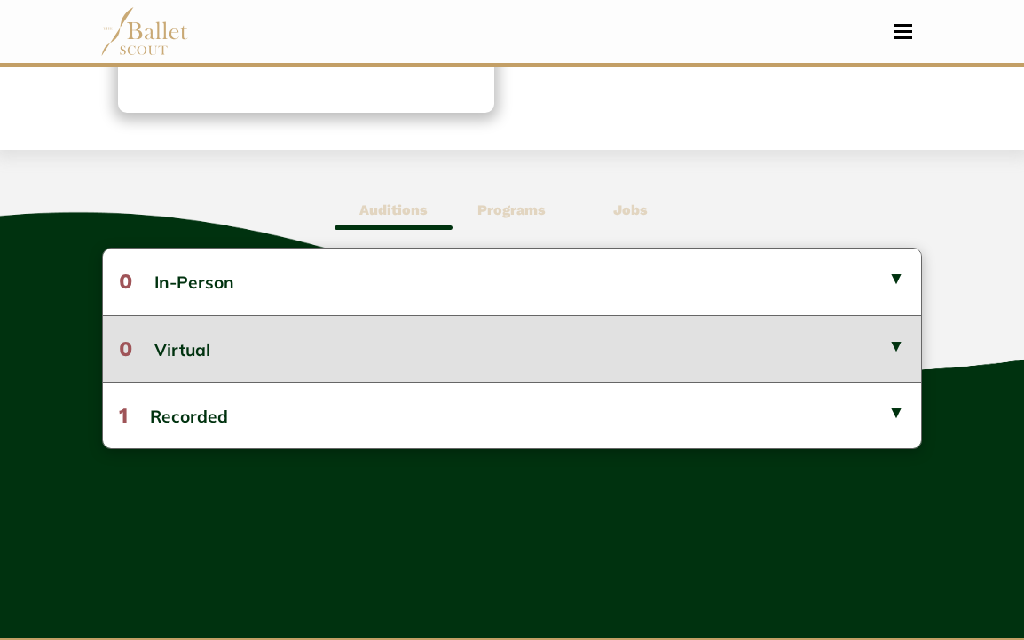
scroll to position [395, 0]
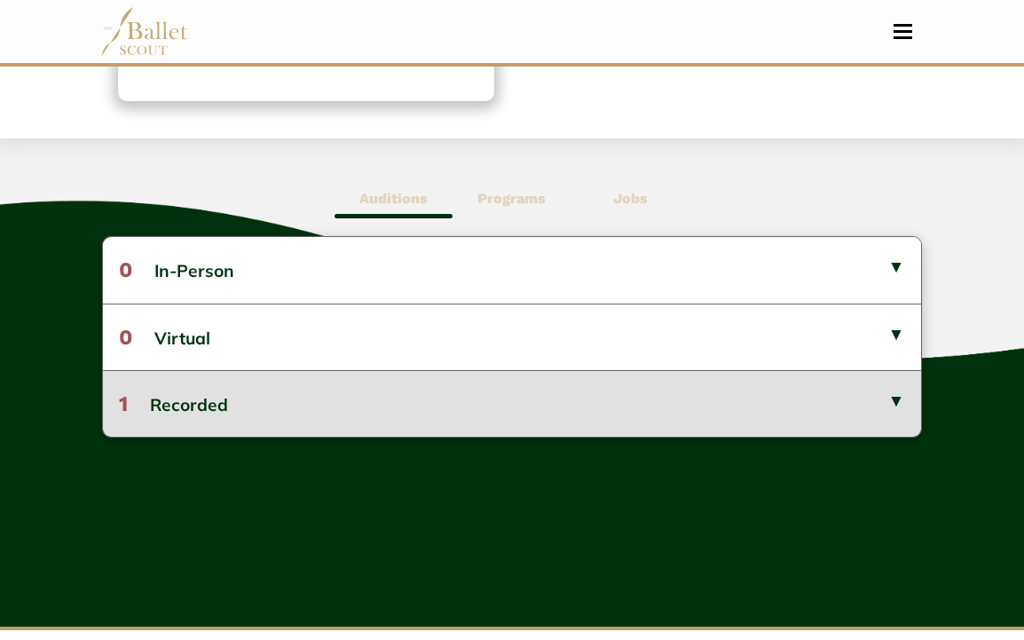
click at [546, 388] on button "1 Recorded" at bounding box center [511, 403] width 817 height 67
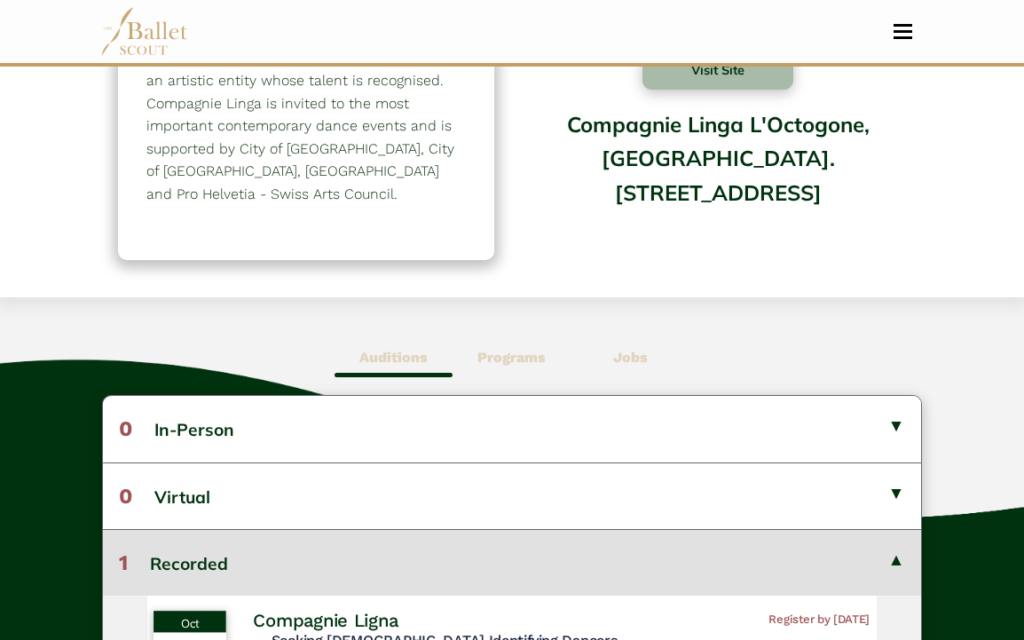
scroll to position [0, 0]
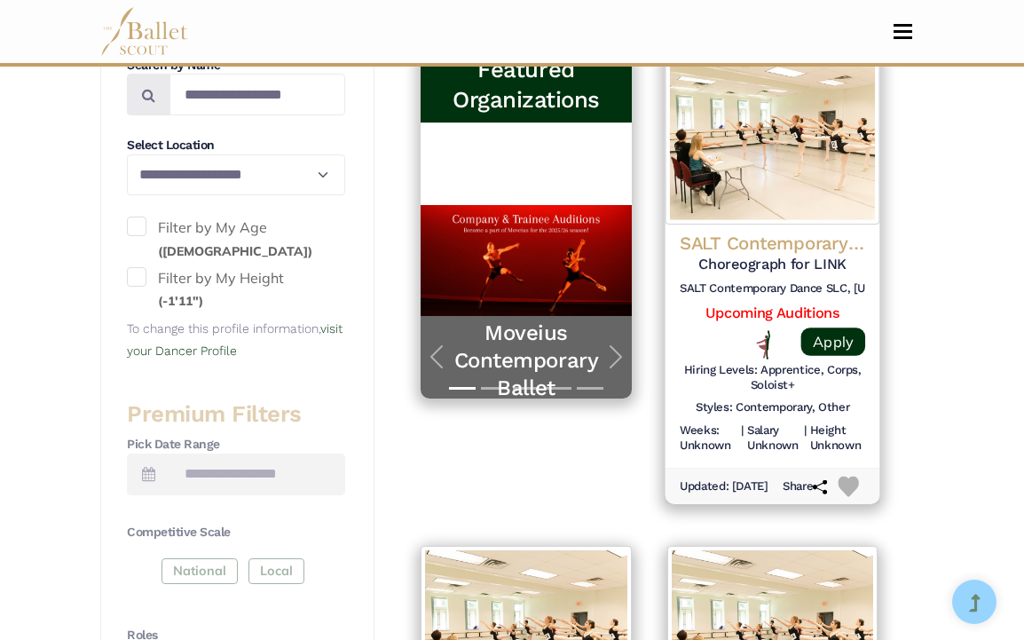
scroll to position [463, 0]
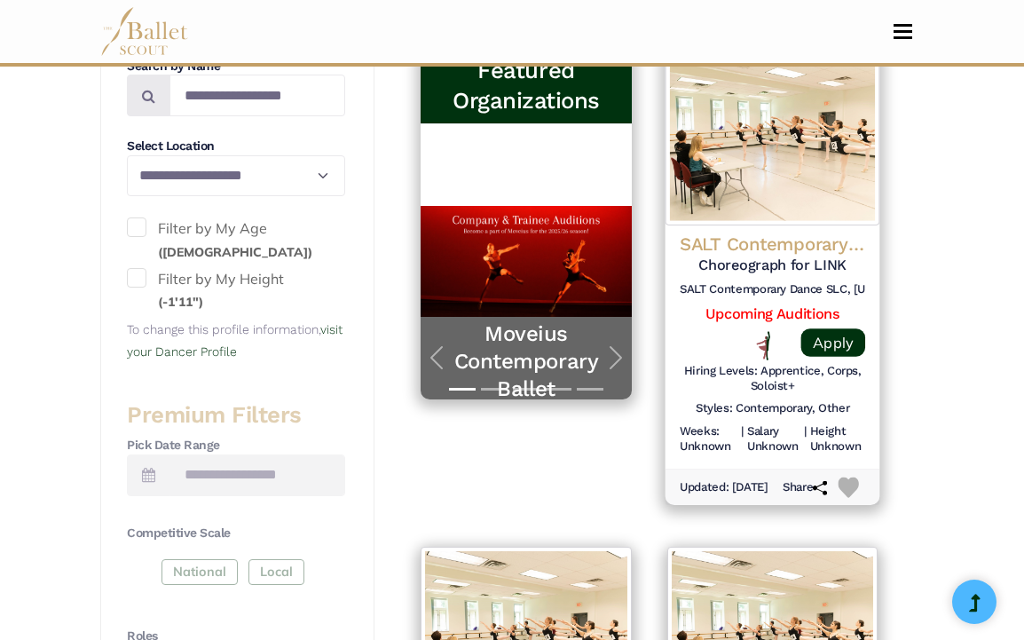
click at [741, 233] on h4 "SALT Contemporary Dance" at bounding box center [773, 245] width 186 height 24
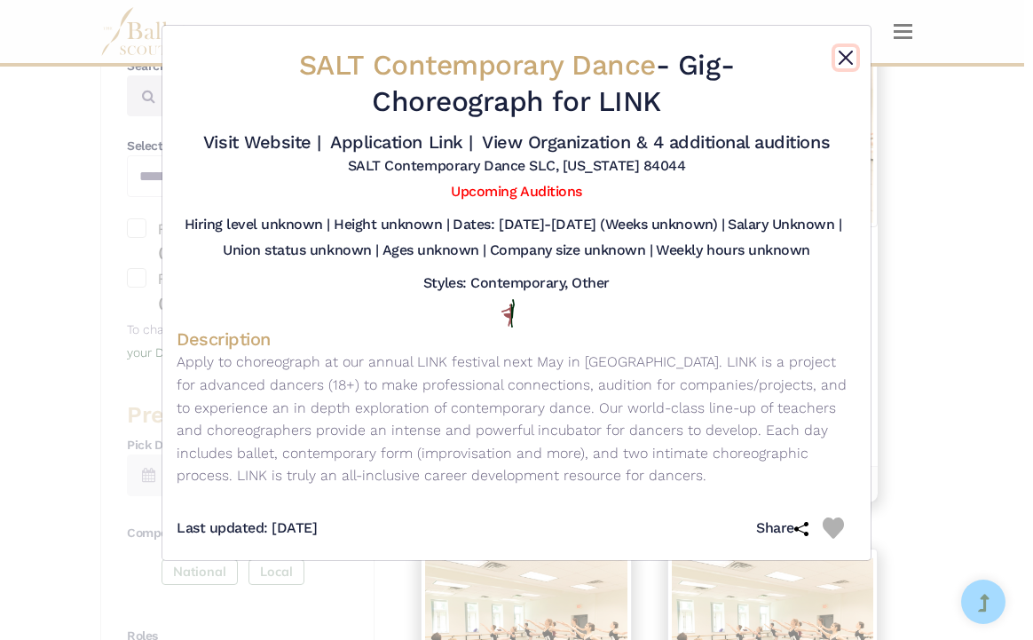
click at [841, 50] on button "Close" at bounding box center [845, 57] width 21 height 21
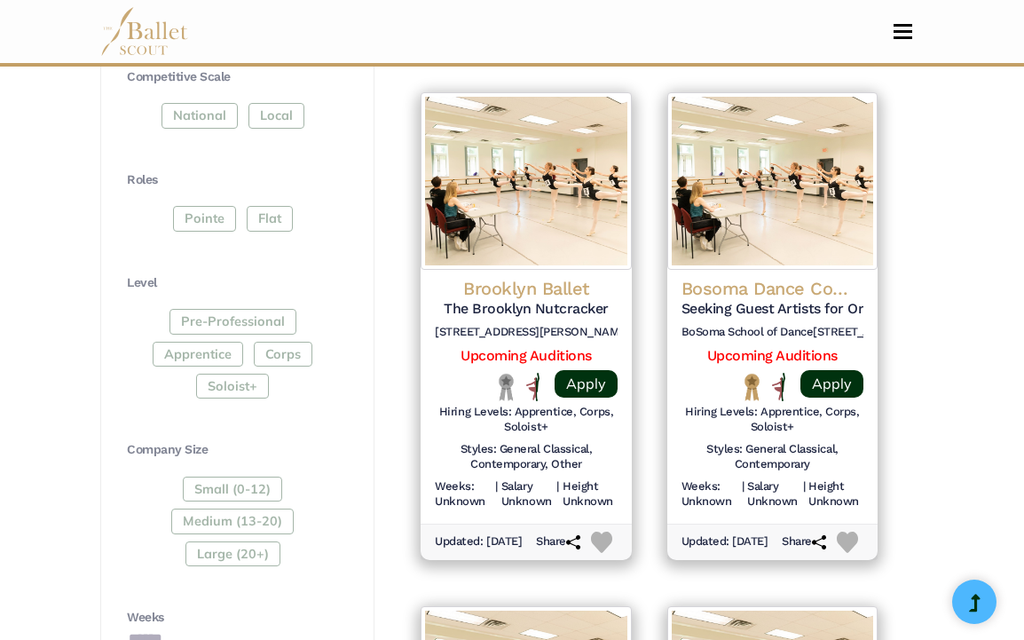
scroll to position [920, 0]
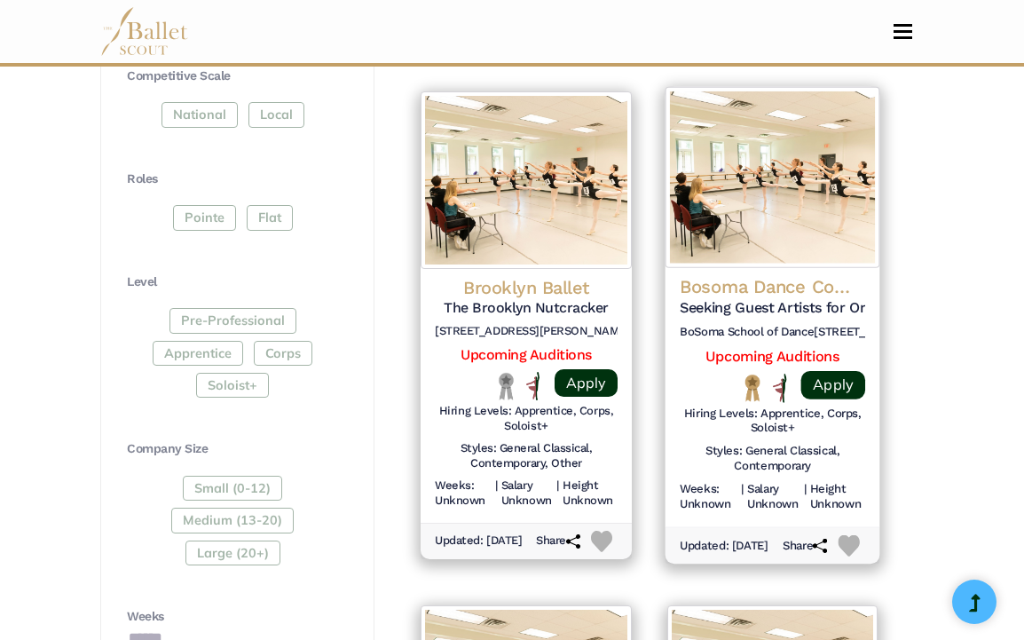
click at [742, 279] on h4 "Bosoma Dance Company" at bounding box center [773, 286] width 186 height 24
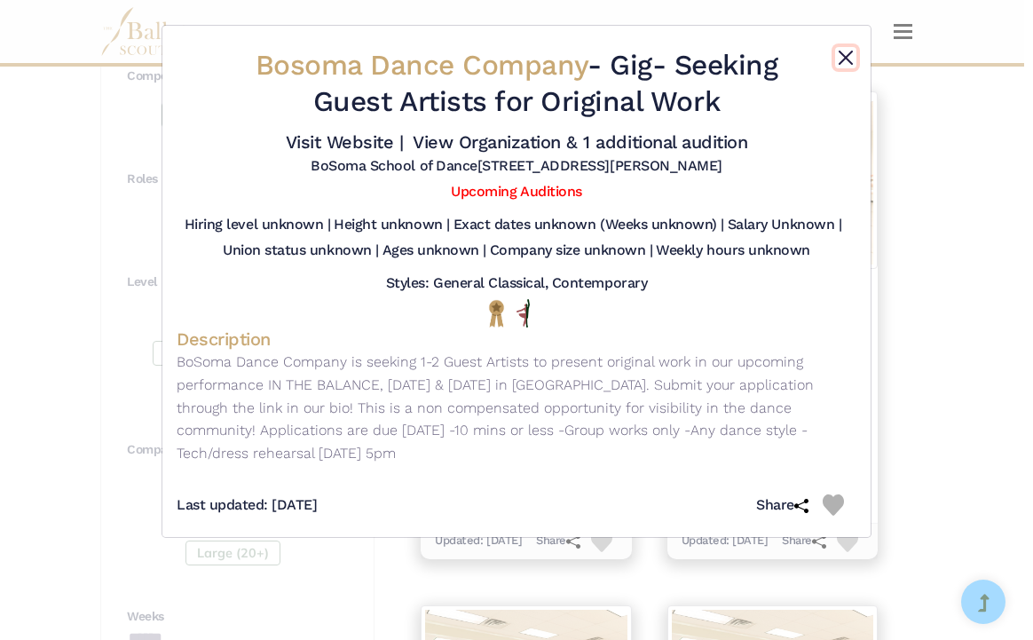
click at [841, 52] on button "Close" at bounding box center [845, 57] width 21 height 21
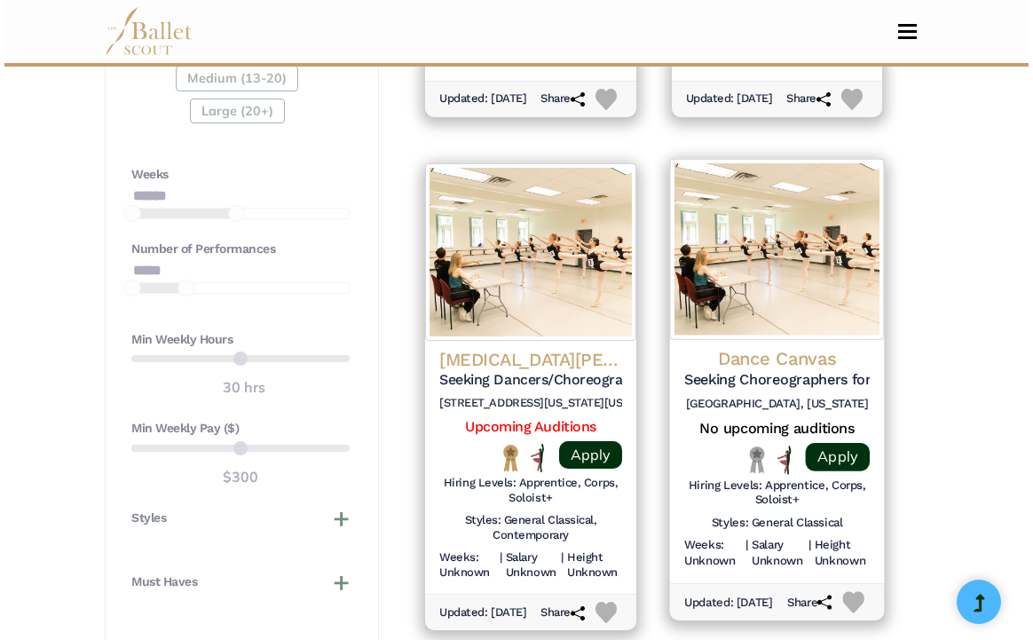
scroll to position [1385, 0]
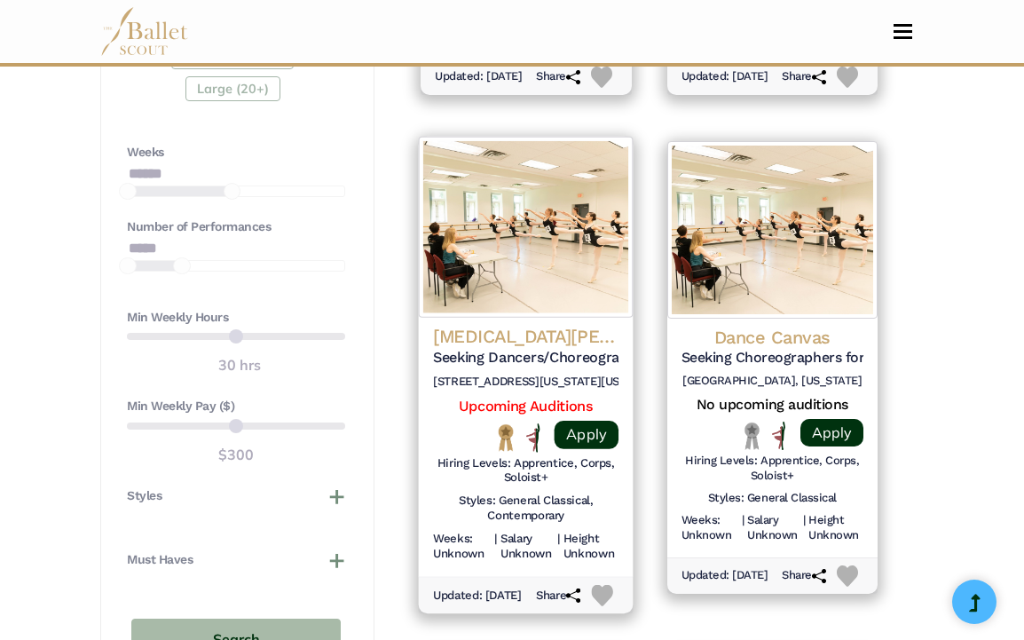
click at [581, 334] on h4 "Eryc Taylor Dance (ETD)" at bounding box center [526, 336] width 186 height 24
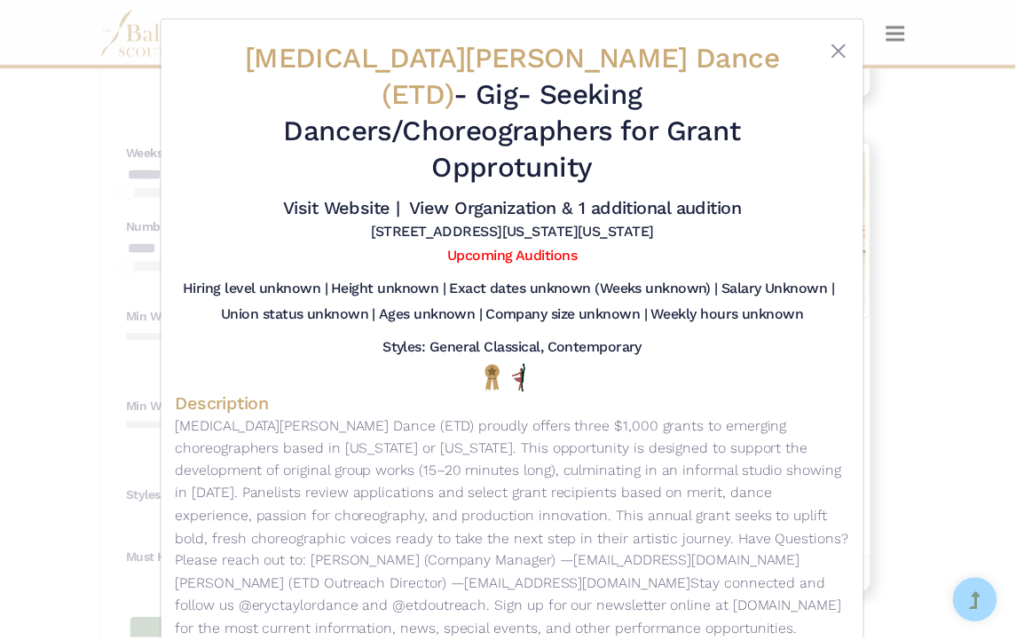
scroll to position [6, 0]
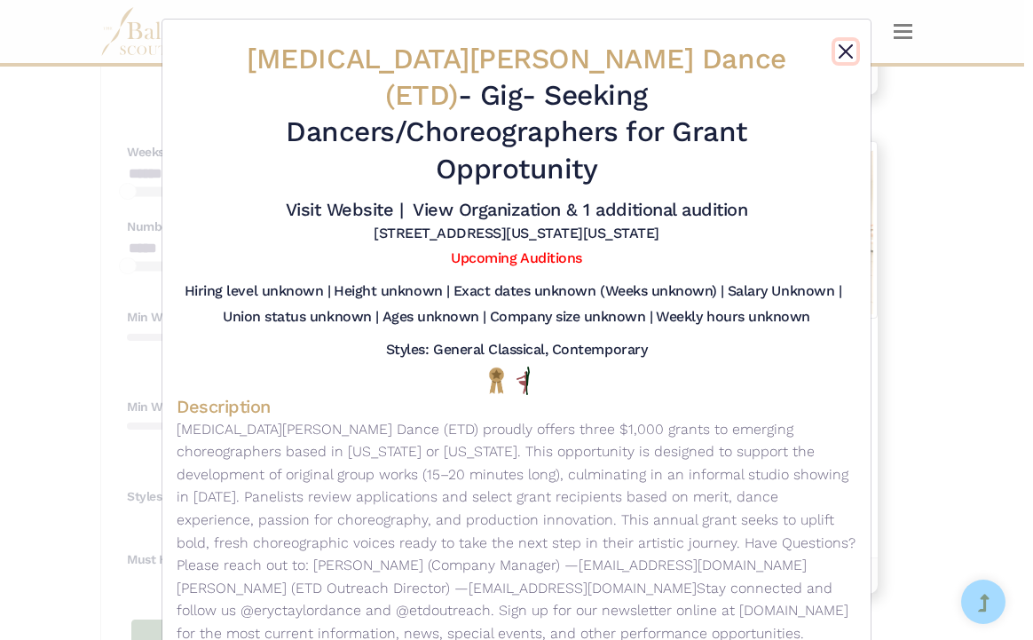
click at [841, 45] on button "Close" at bounding box center [845, 51] width 21 height 21
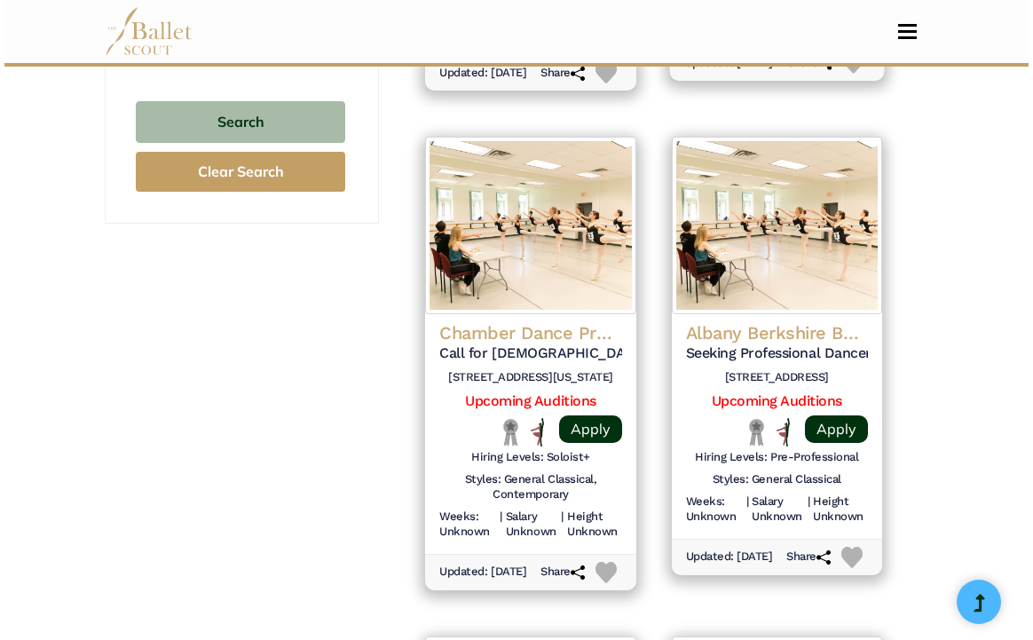
scroll to position [1906, 0]
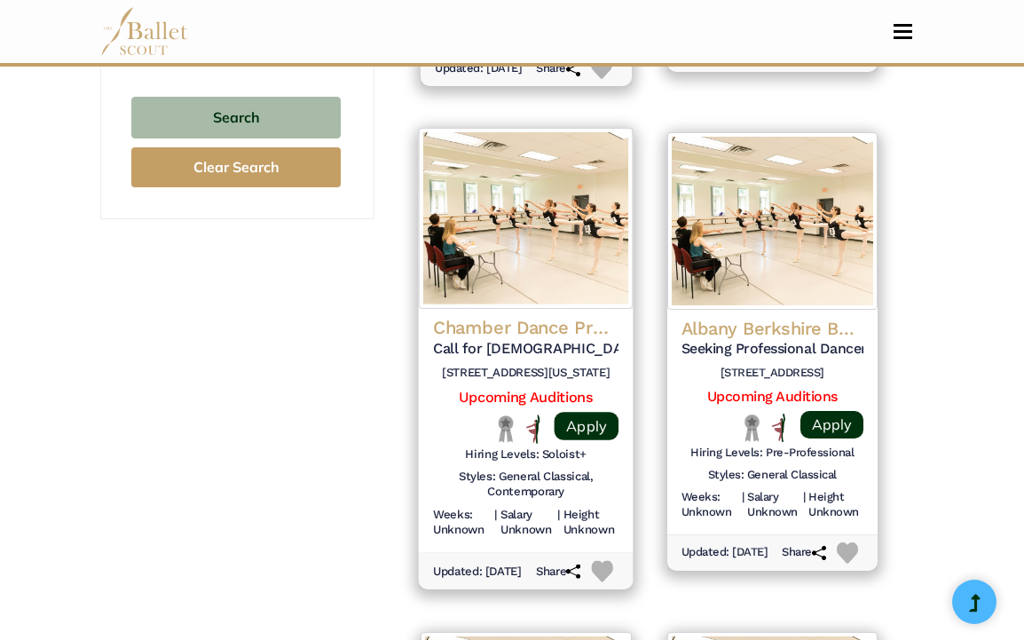
click at [546, 340] on h4 "Chamber Dance Project" at bounding box center [526, 329] width 186 height 24
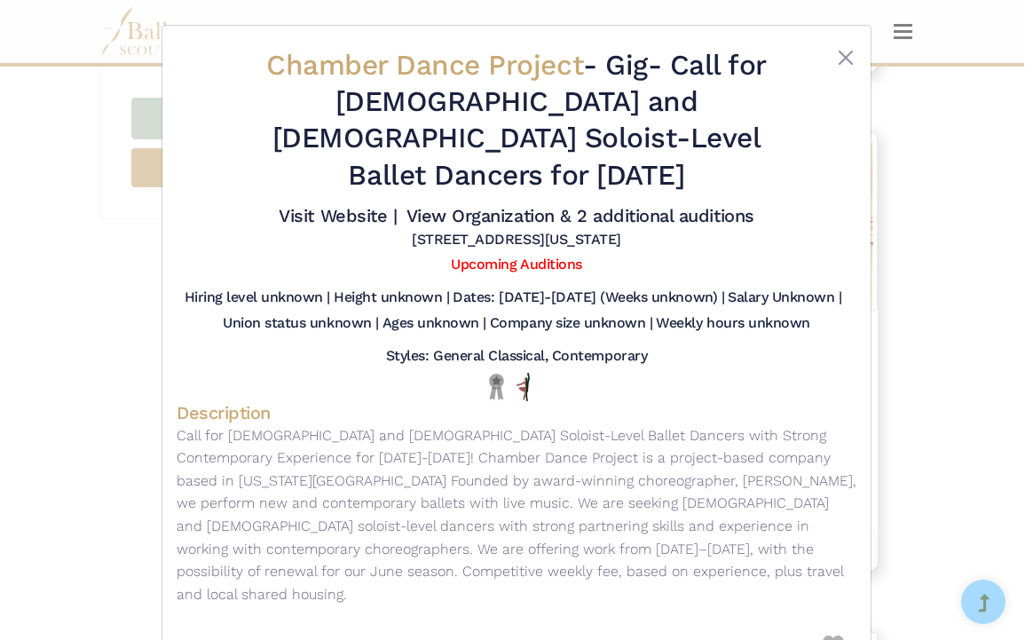
scroll to position [4, 0]
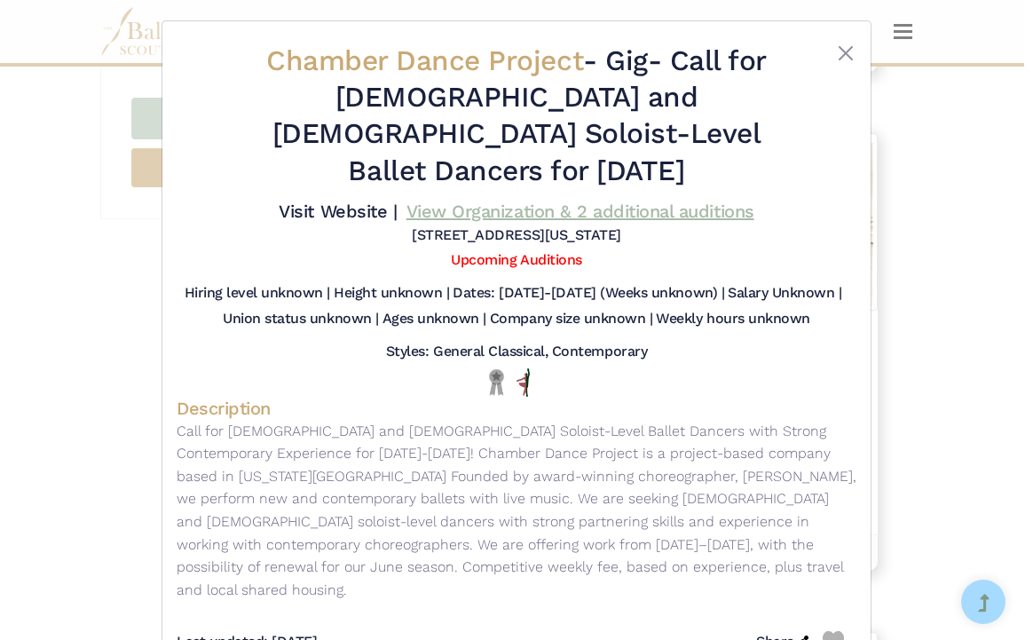
click at [577, 201] on link "View Organization & 2 additional auditions" at bounding box center [581, 211] width 348 height 21
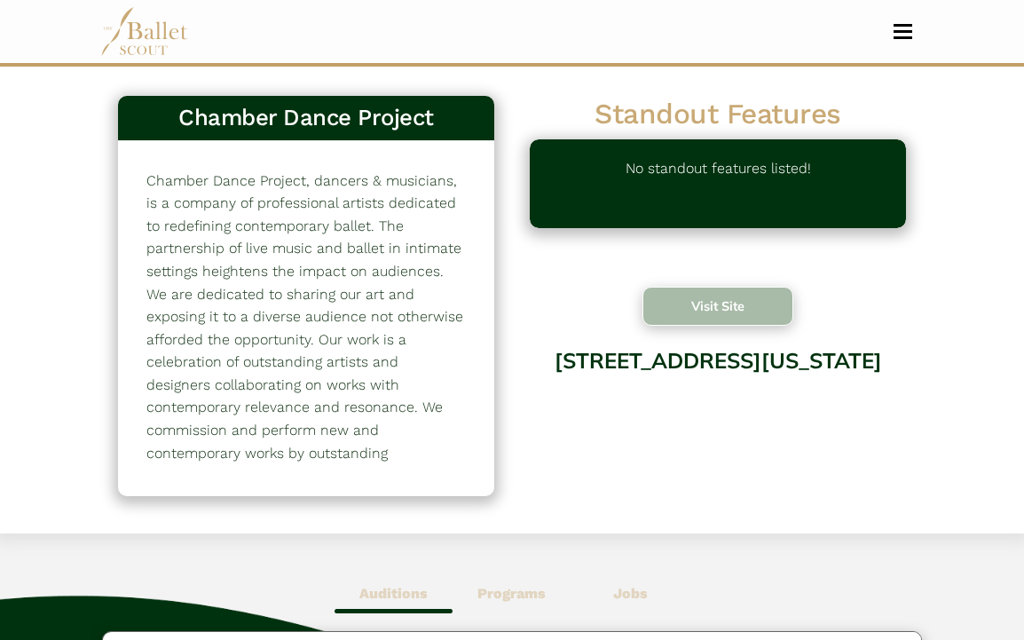
click at [720, 313] on button "Visit Site" at bounding box center [718, 306] width 151 height 39
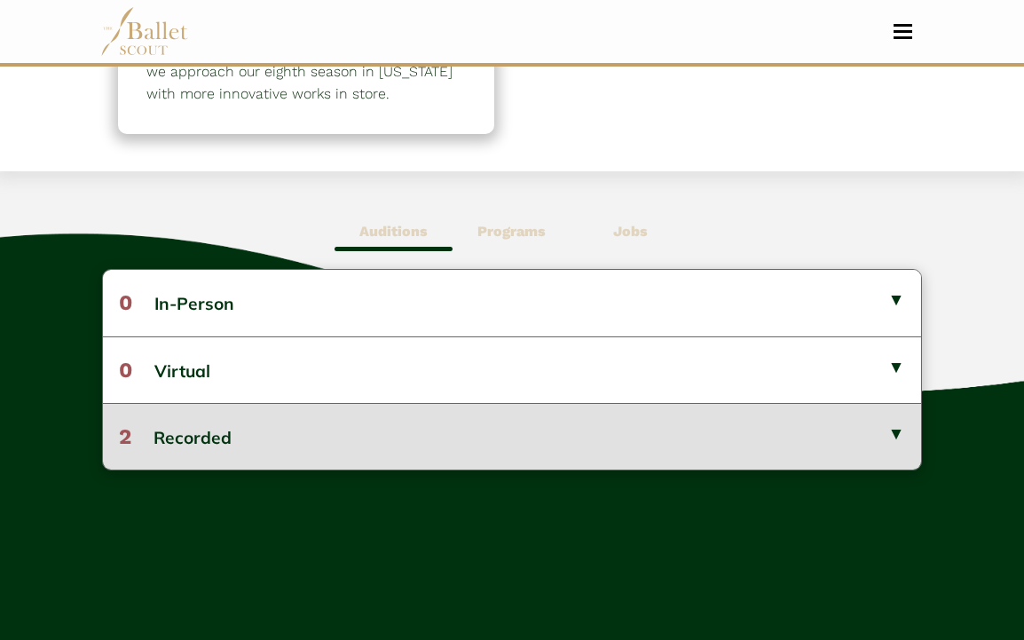
scroll to position [367, 0]
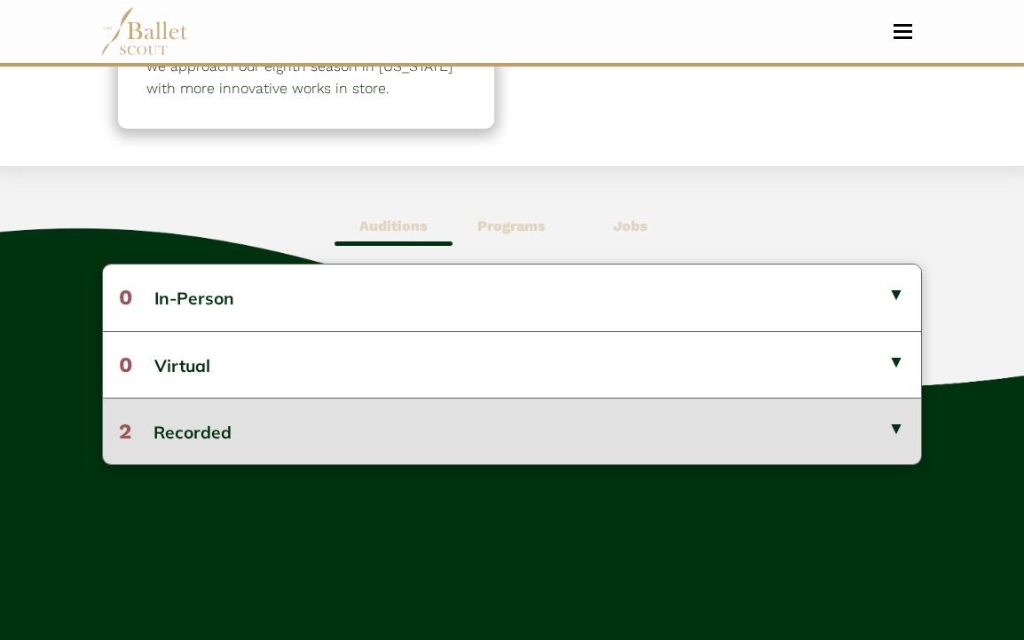
click at [580, 423] on button "2 Recorded" at bounding box center [511, 431] width 817 height 67
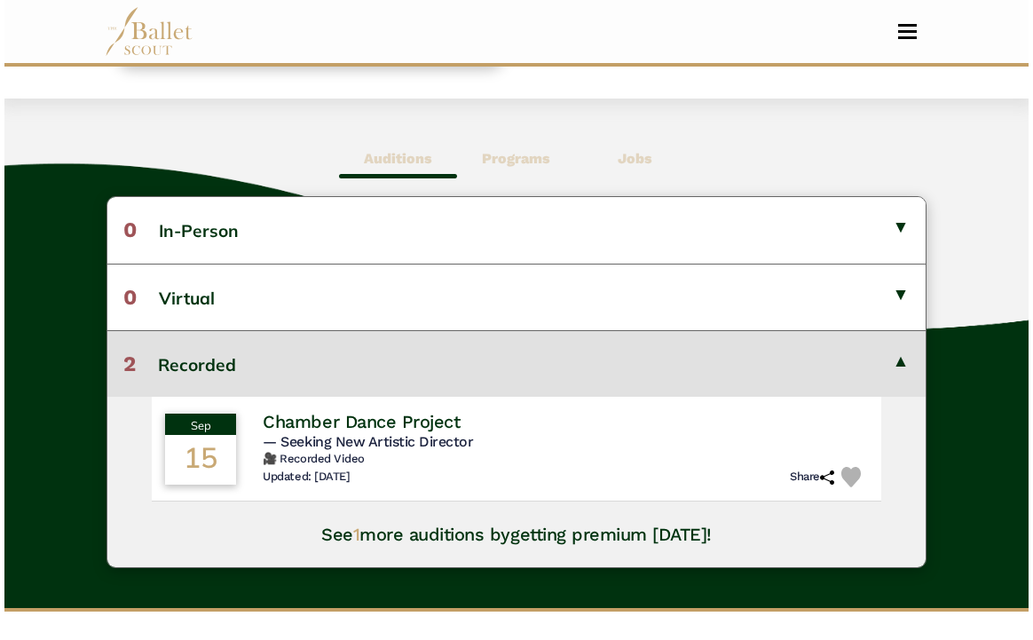
scroll to position [448, 0]
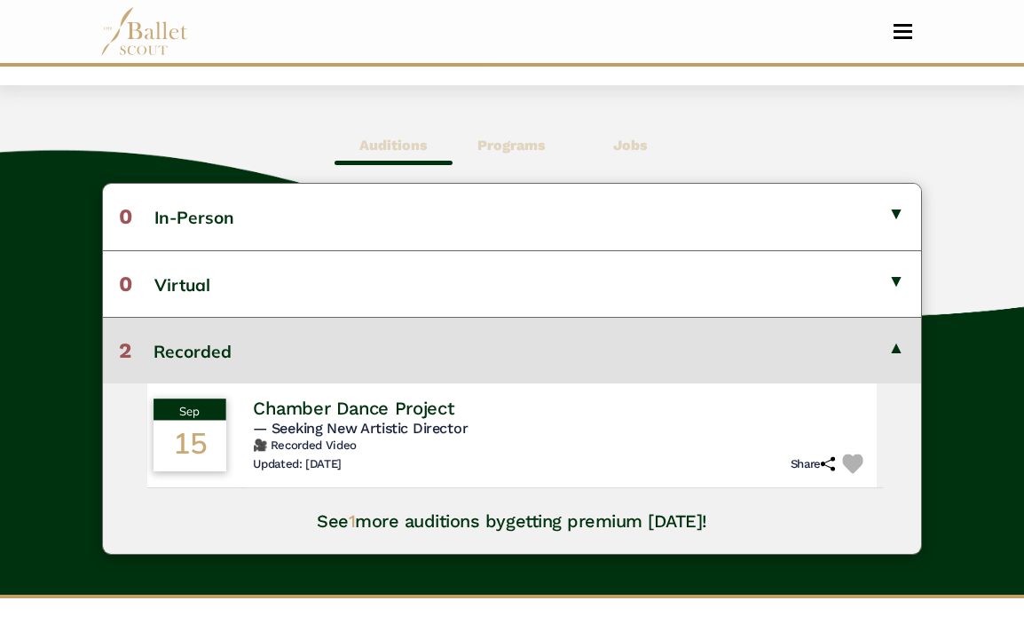
click at [395, 411] on h4 "Chamber Dance Project" at bounding box center [354, 408] width 201 height 24
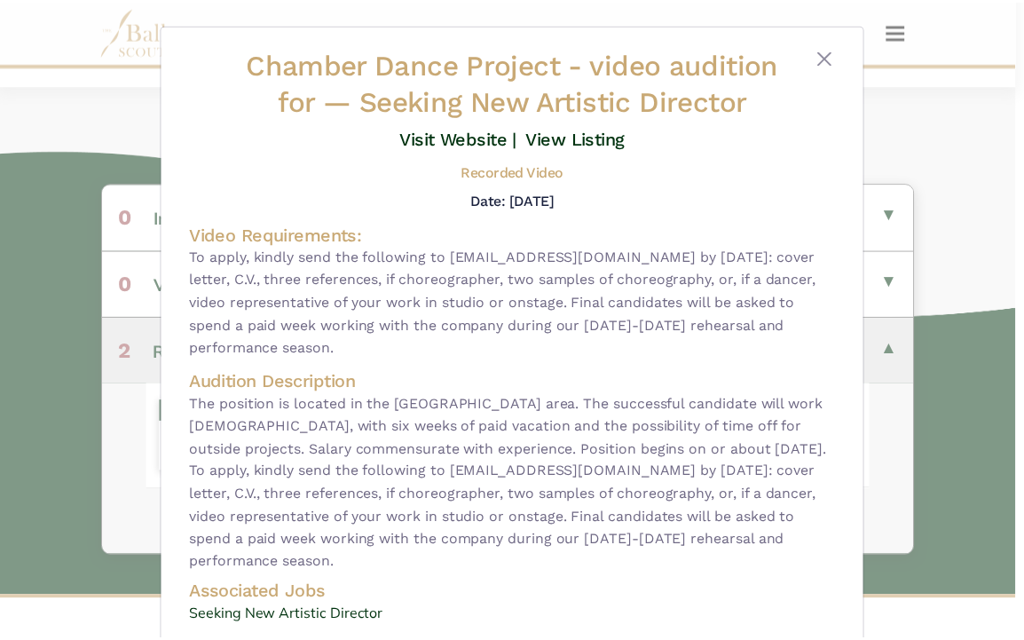
scroll to position [0, 0]
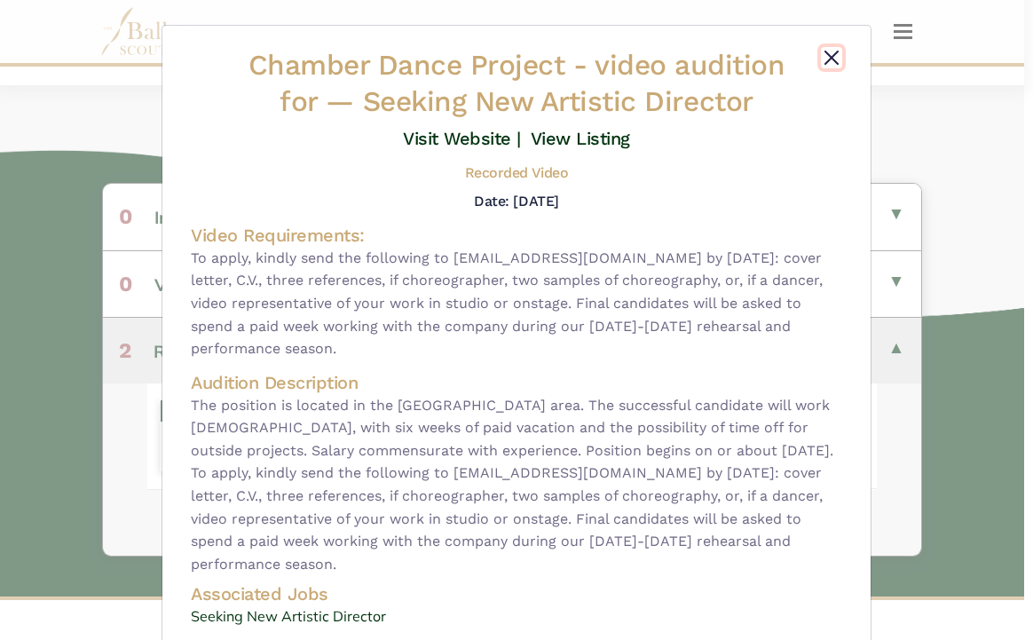
click at [828, 59] on button "Close" at bounding box center [831, 57] width 21 height 21
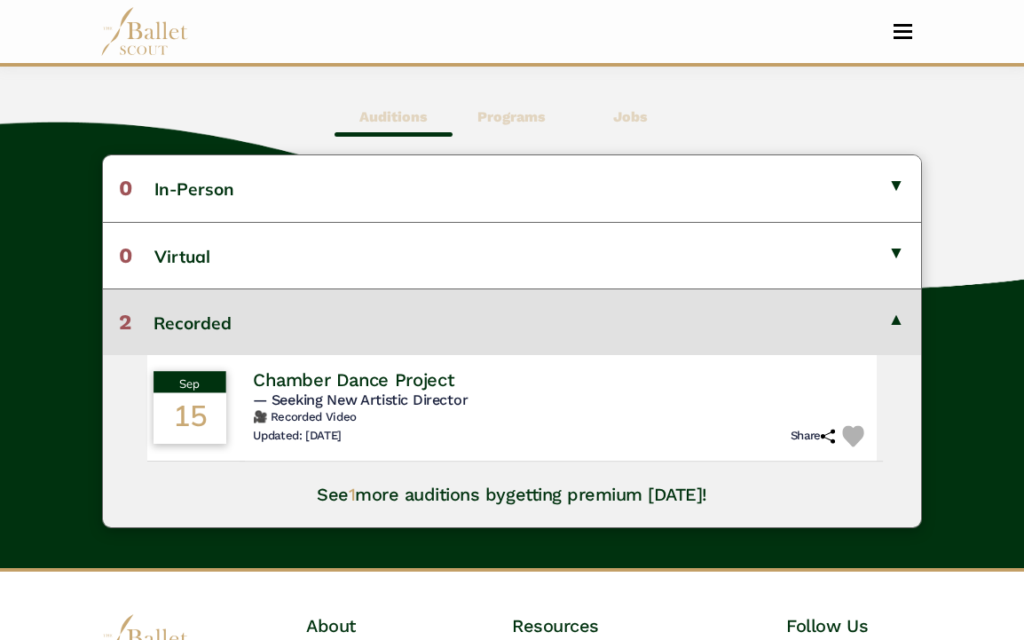
scroll to position [461, 0]
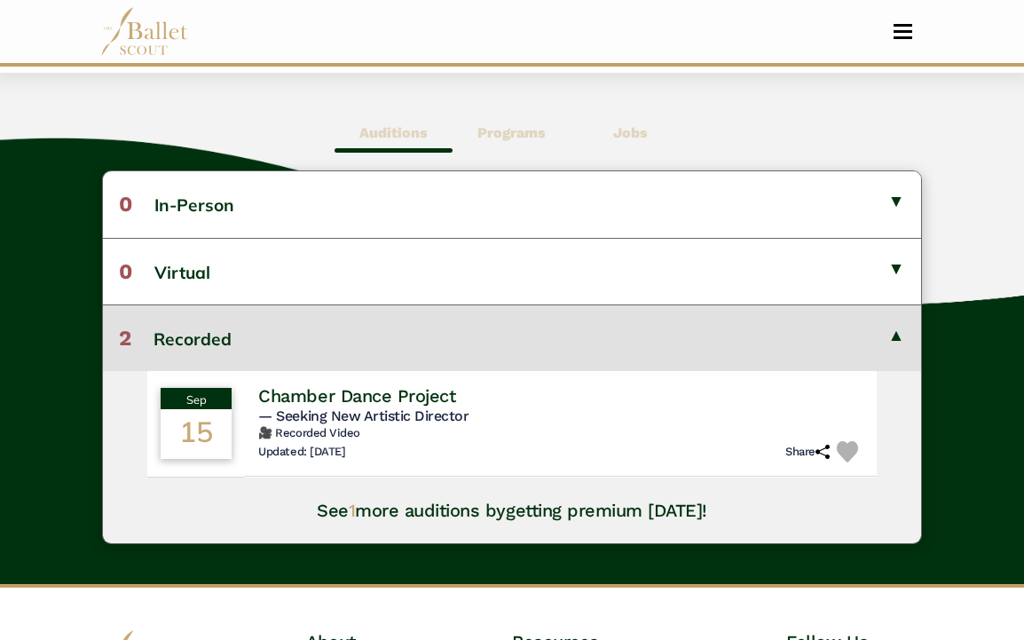
click at [535, 330] on button "2 Recorded" at bounding box center [511, 337] width 817 height 67
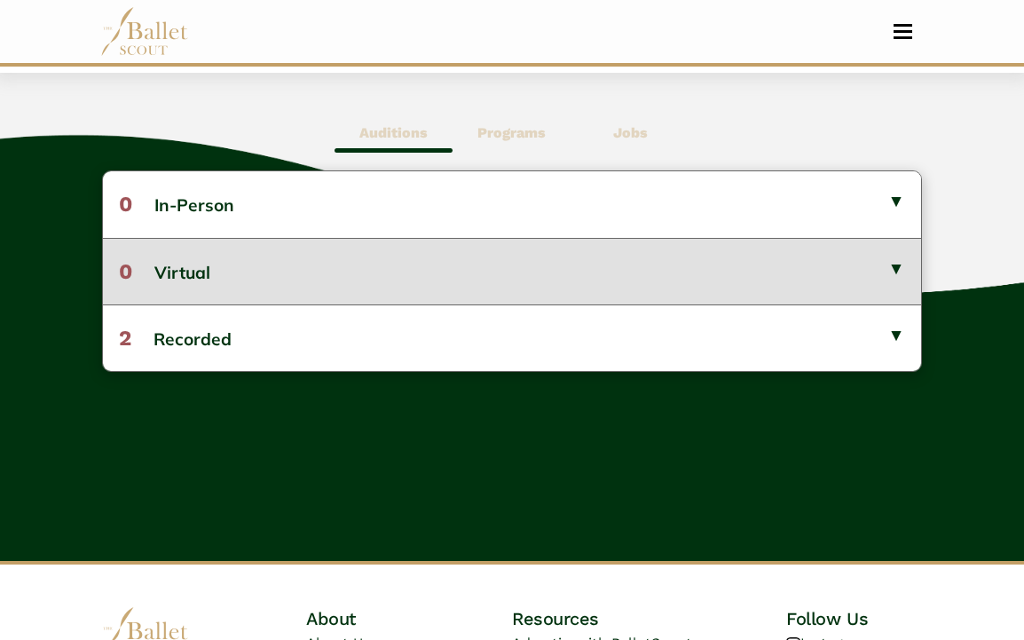
click at [537, 286] on button "0 Virtual" at bounding box center [511, 271] width 817 height 67
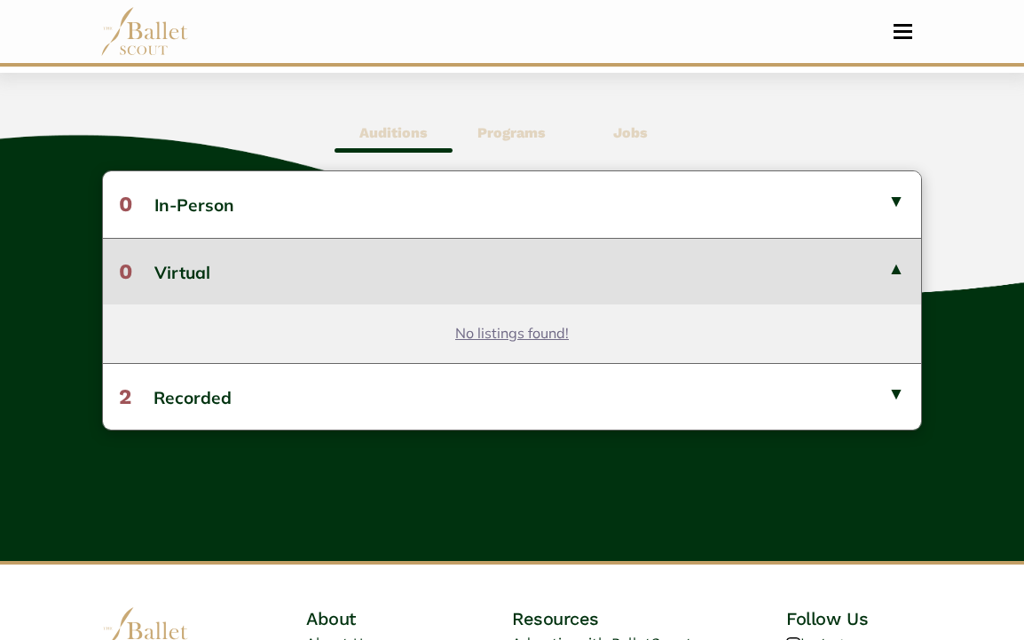
click at [538, 286] on button "0 Virtual" at bounding box center [511, 271] width 817 height 67
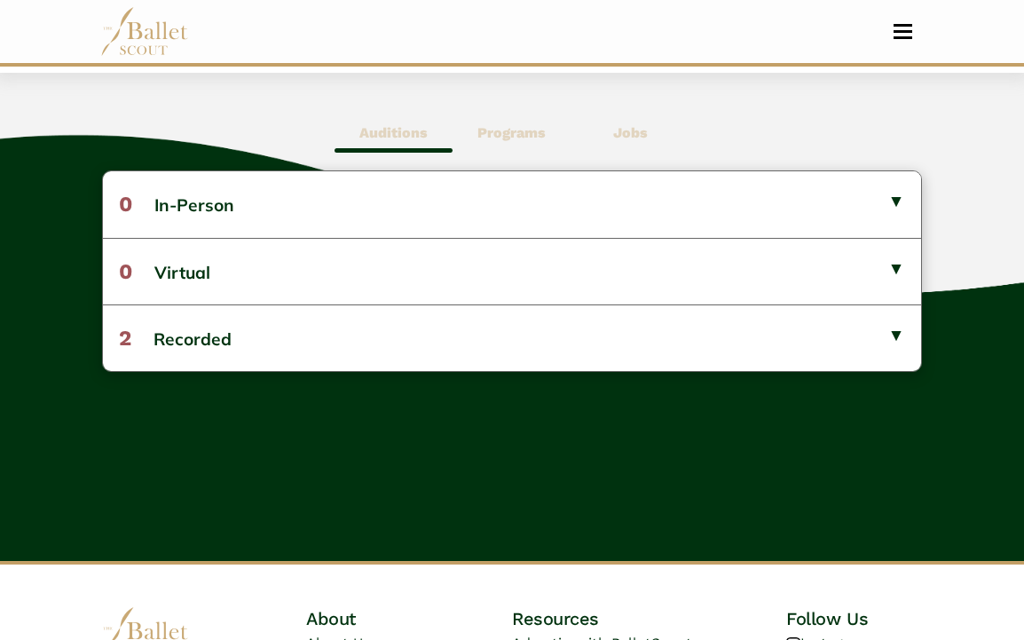
click at [524, 139] on b "Programs" at bounding box center [512, 132] width 68 height 17
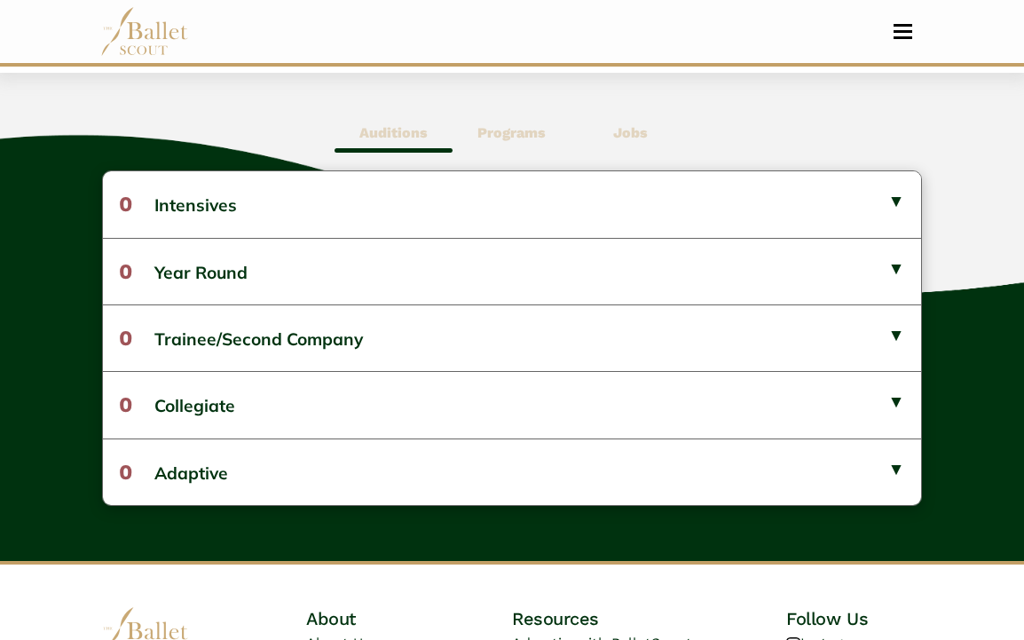
click at [607, 131] on span "Jobs" at bounding box center [631, 133] width 118 height 41
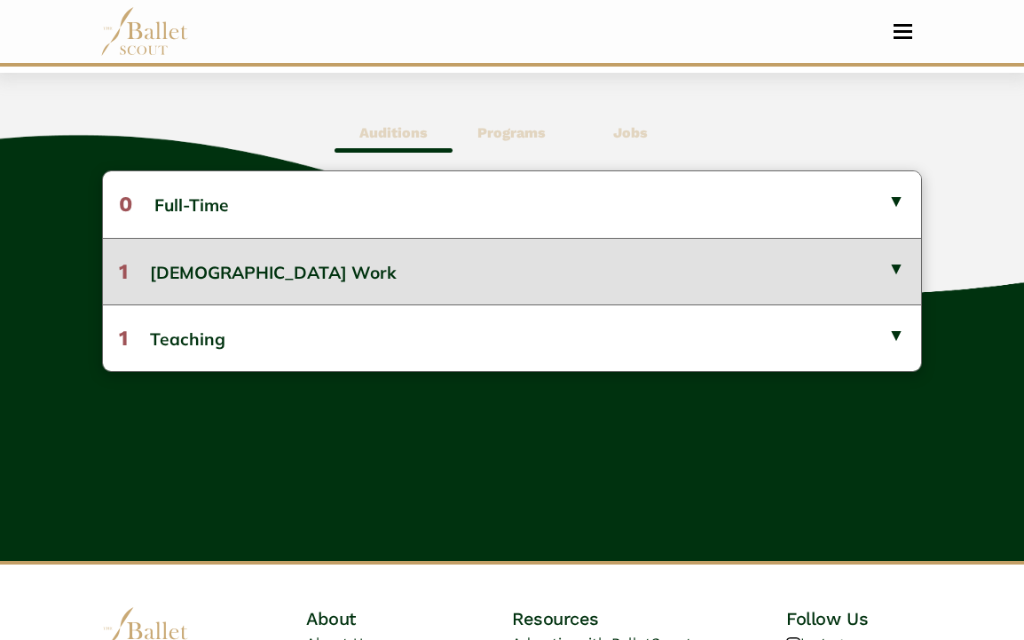
click at [367, 271] on button "1 Gig Work" at bounding box center [511, 271] width 817 height 67
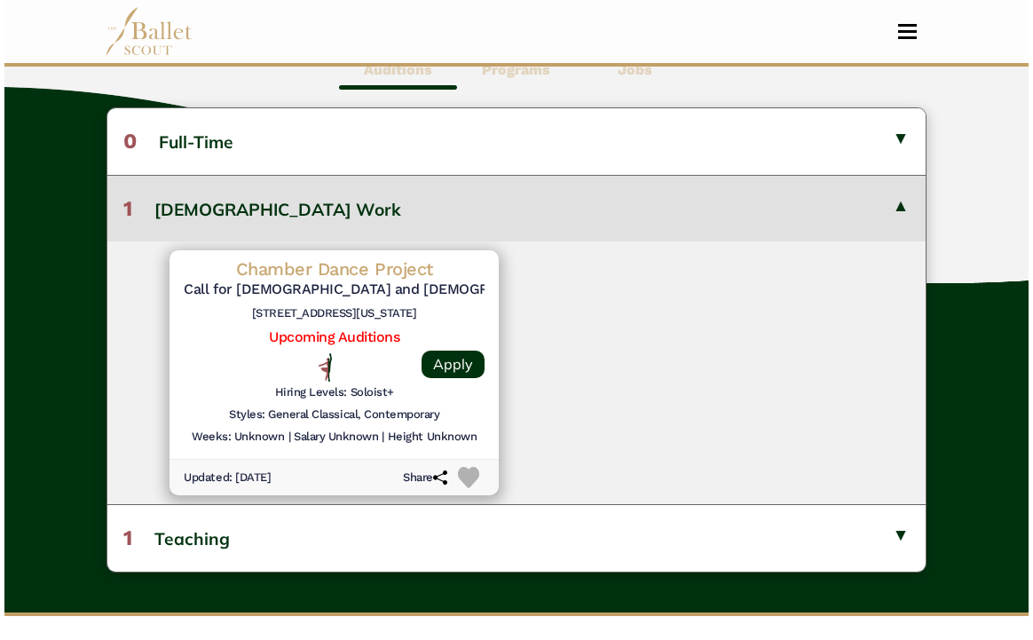
scroll to position [527, 0]
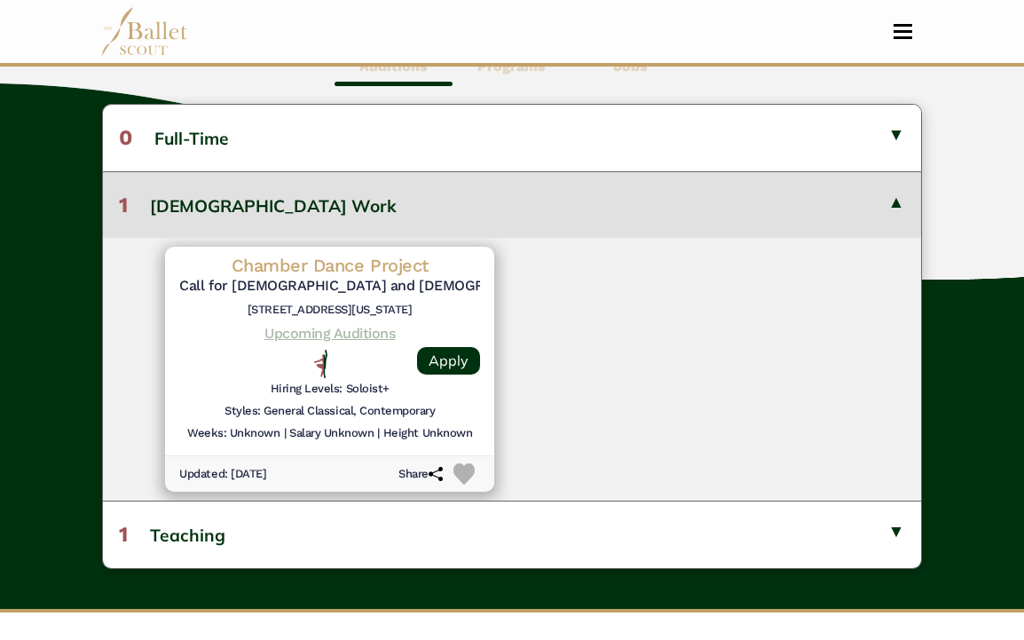
click at [356, 330] on link "Upcoming Auditions" at bounding box center [329, 333] width 130 height 17
